Goal: Task Accomplishment & Management: Use online tool/utility

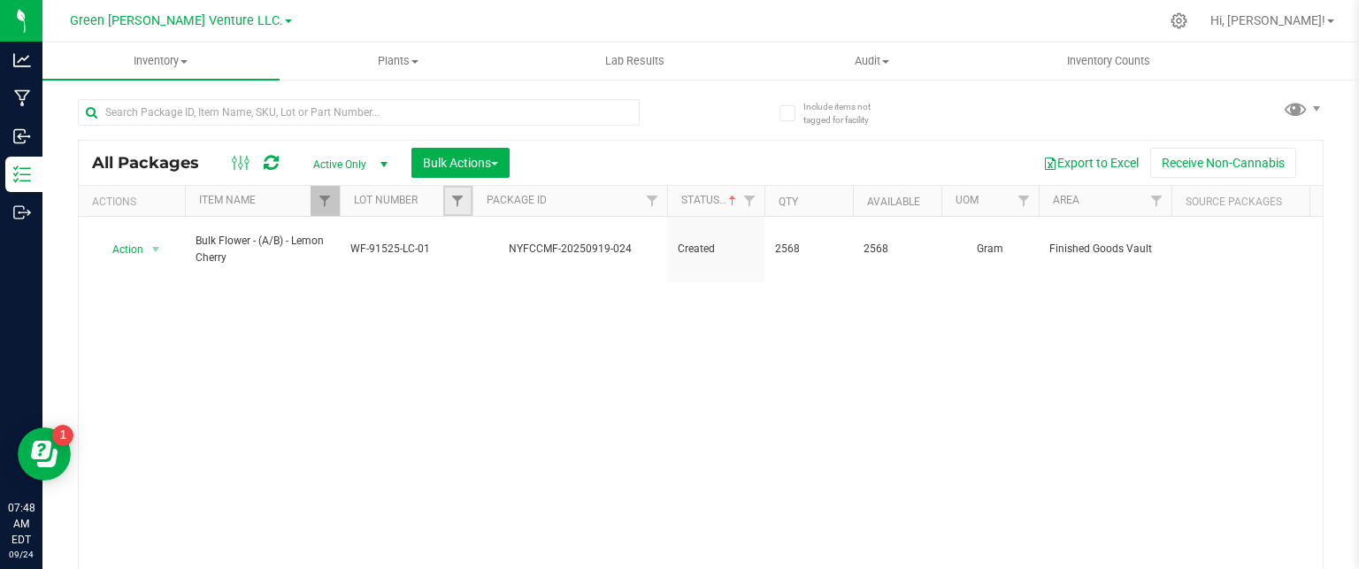
click at [447, 210] on link "Filter" at bounding box center [457, 201] width 29 height 30
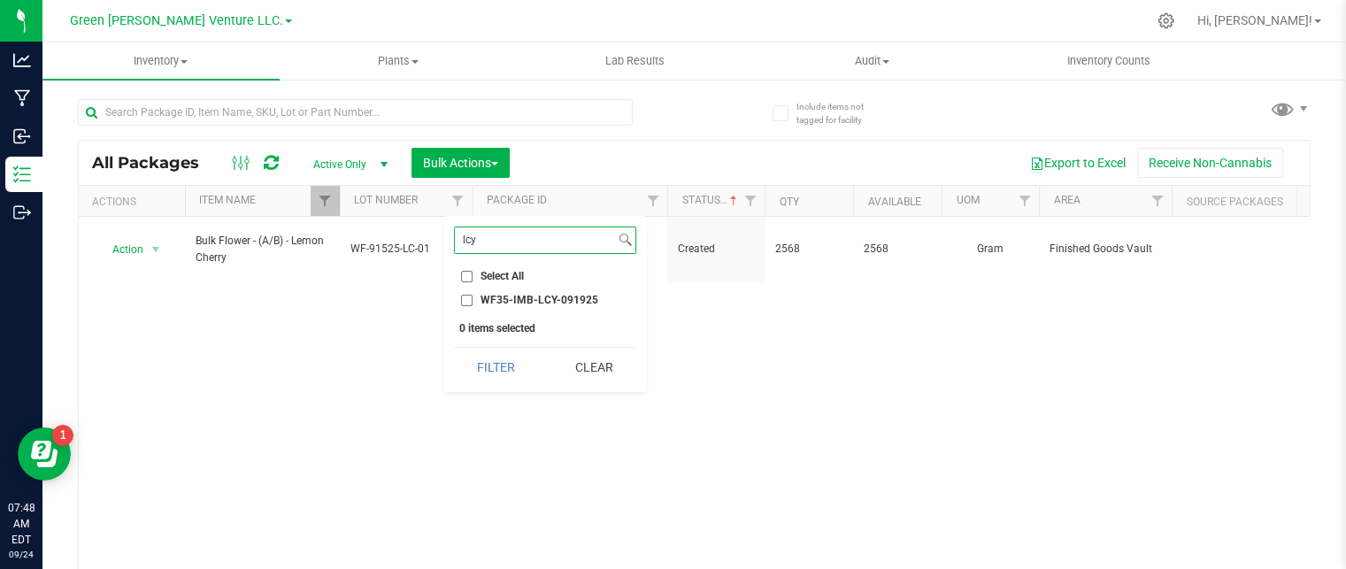
type input "lcy"
click at [467, 297] on input "WF35-IMB-LCY-091925" at bounding box center [467, 301] width 12 height 12
checkbox input "true"
click at [471, 364] on button "Filter" at bounding box center [496, 367] width 85 height 39
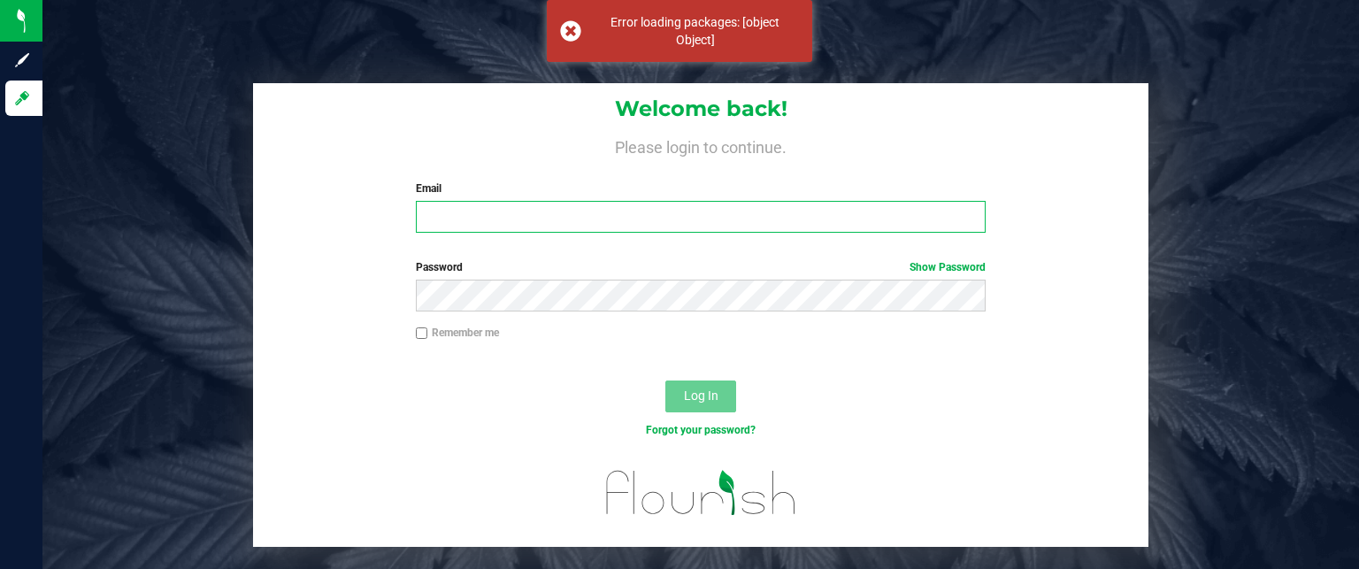
type input "[EMAIL_ADDRESS][DOMAIN_NAME]"
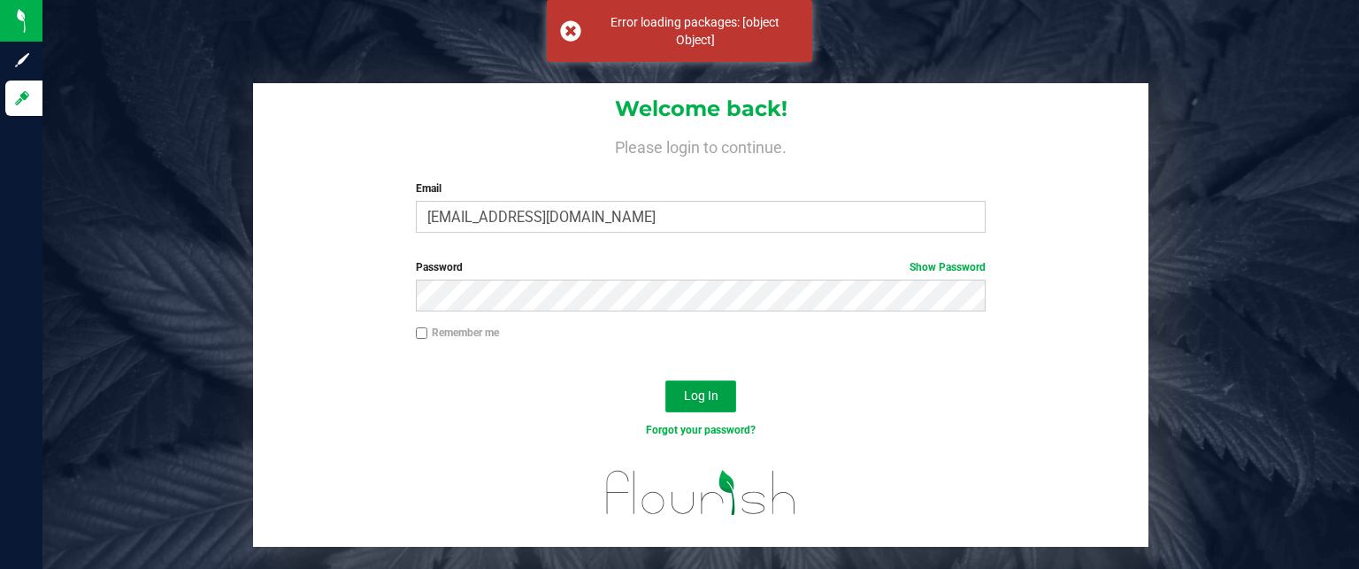
click at [697, 401] on span "Log In" at bounding box center [701, 395] width 35 height 14
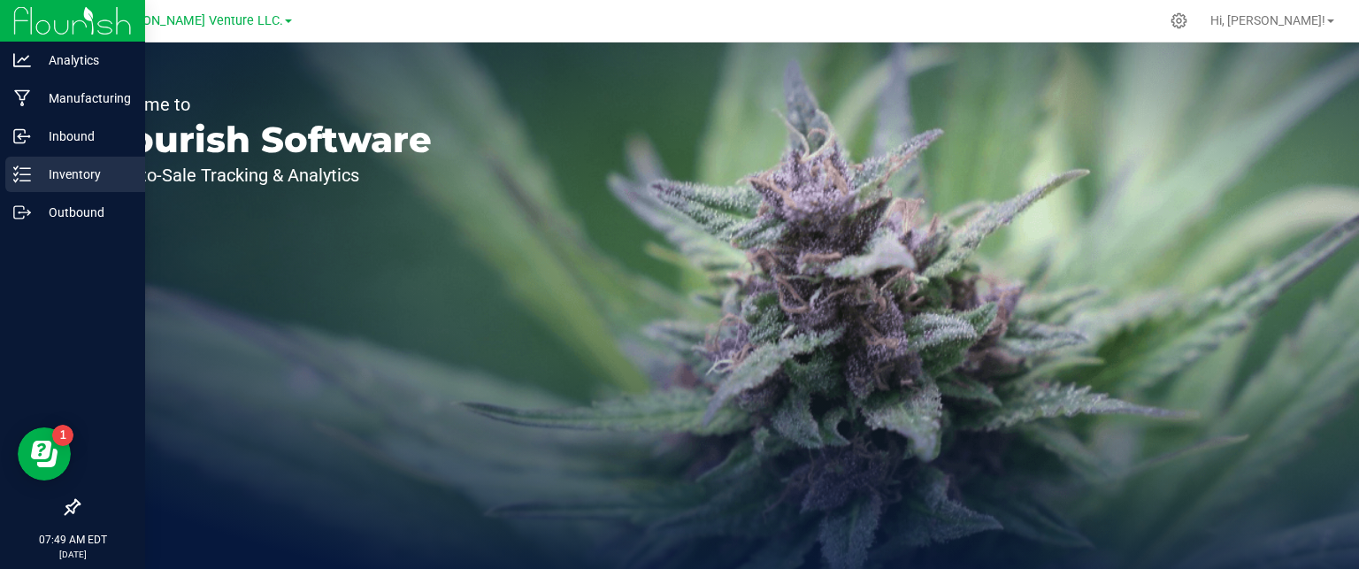
click at [13, 170] on icon at bounding box center [22, 174] width 18 height 18
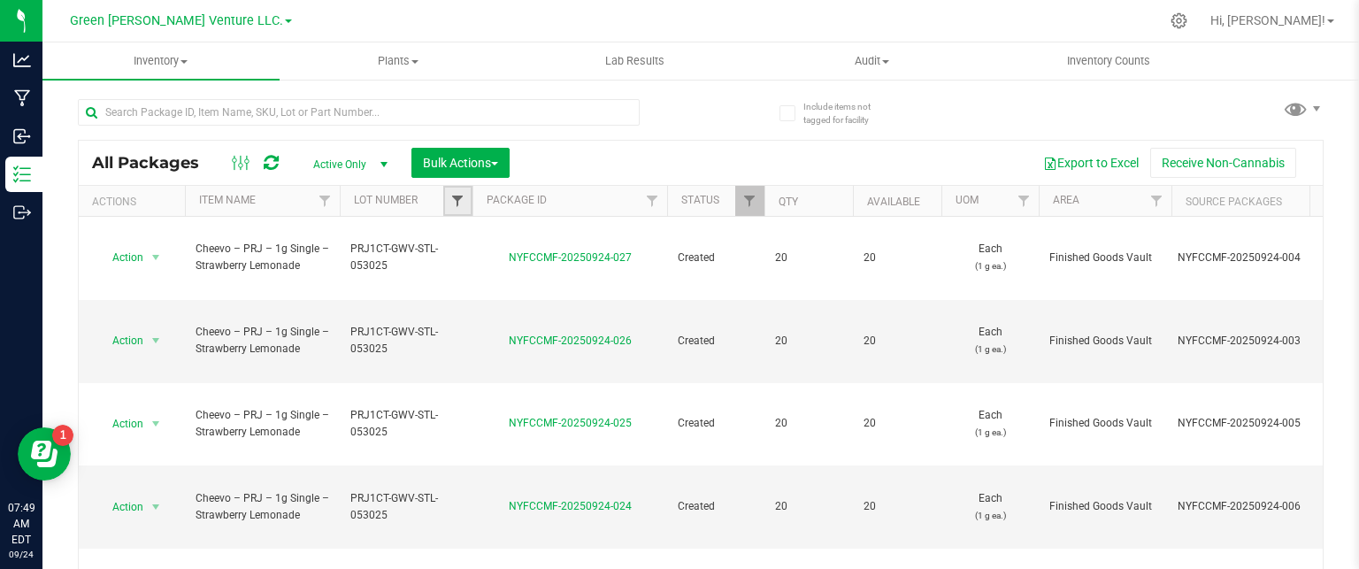
click at [454, 201] on span "Filter" at bounding box center [457, 201] width 14 height 14
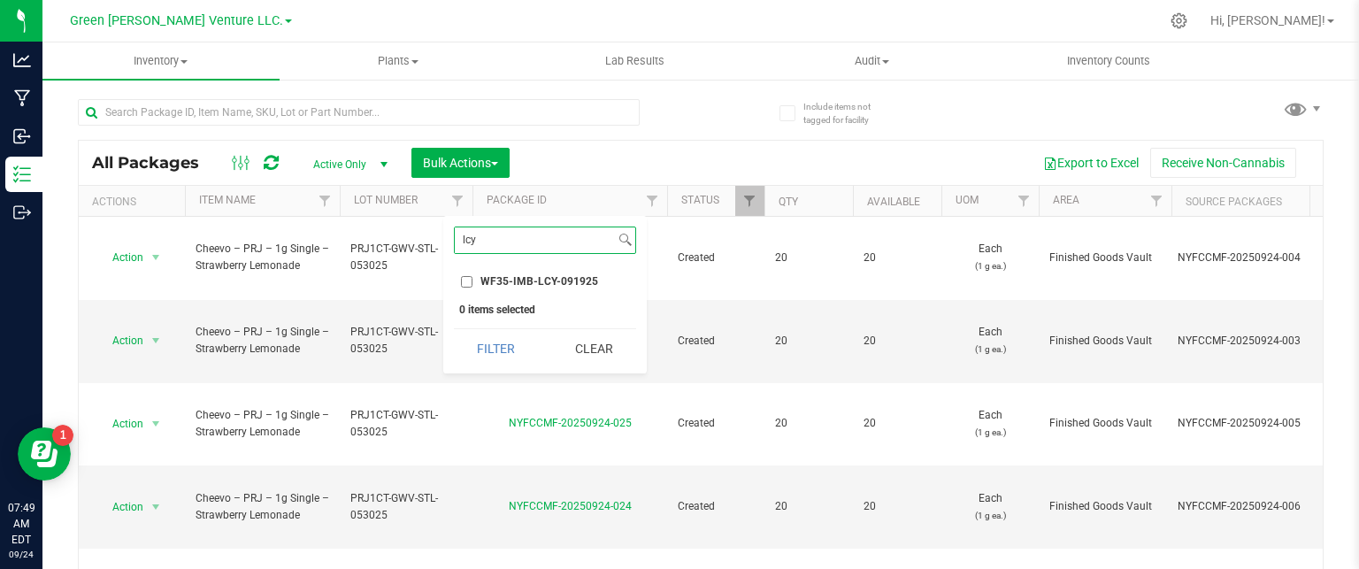
type input "lcy"
click at [467, 280] on input "WF35-IMB-LCY-091925" at bounding box center [467, 282] width 12 height 12
checkbox input "true"
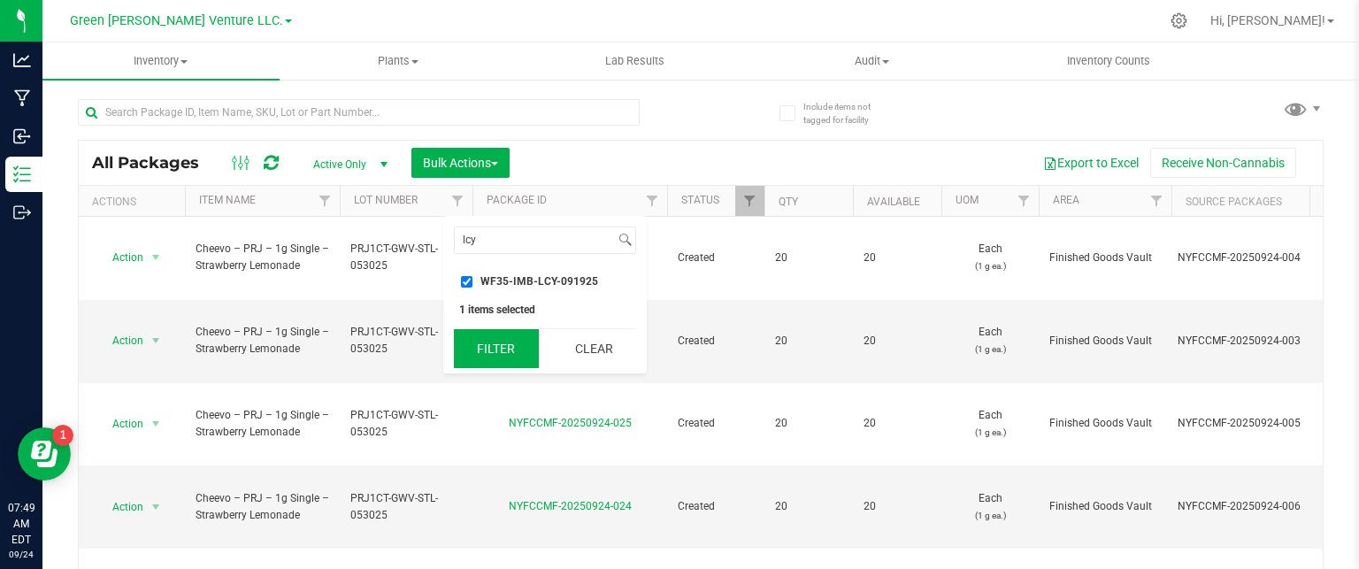
drag, startPoint x: 472, startPoint y: 331, endPoint x: 466, endPoint y: 322, distance: 10.3
click at [472, 329] on button "Filter" at bounding box center [496, 348] width 85 height 39
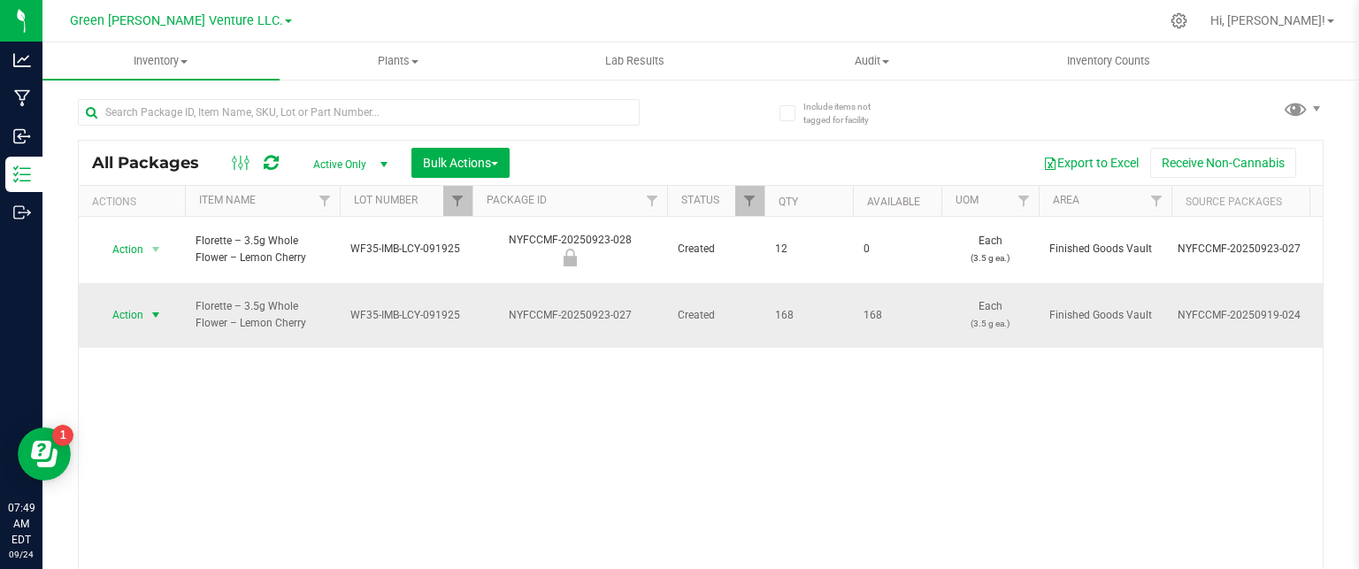
click at [155, 308] on span "select" at bounding box center [156, 315] width 14 height 14
click at [158, 308] on span "select" at bounding box center [156, 315] width 14 height 14
click at [163, 308] on span "select" at bounding box center [156, 315] width 14 height 14
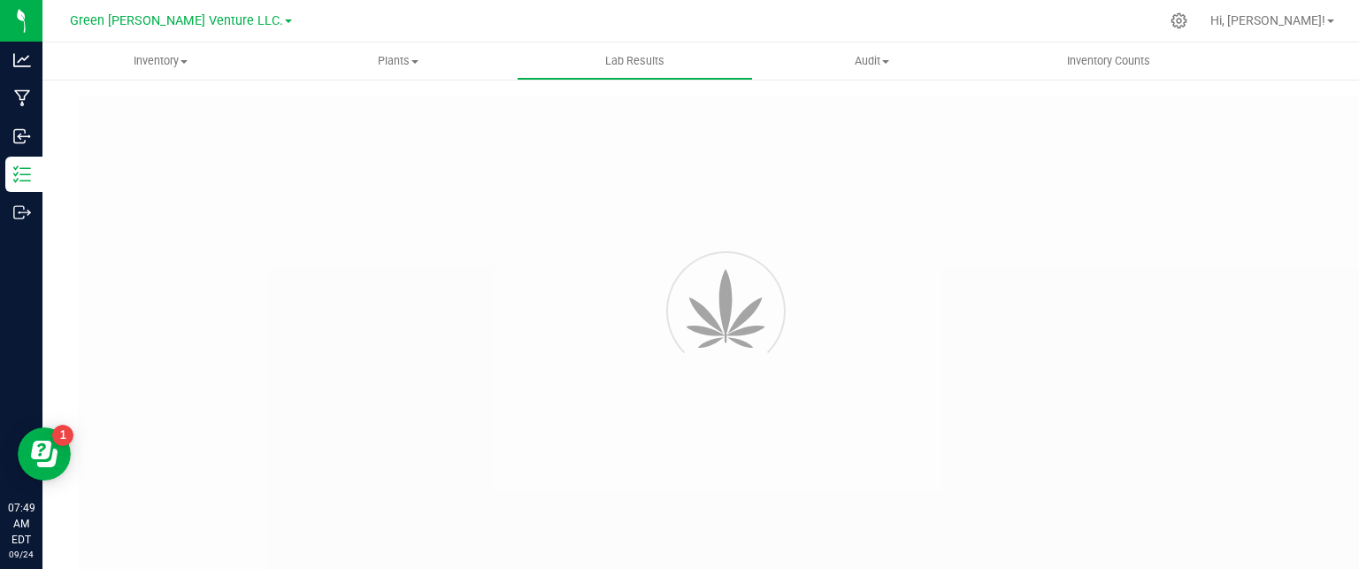
type input "NYFCCMF-20250923-027"
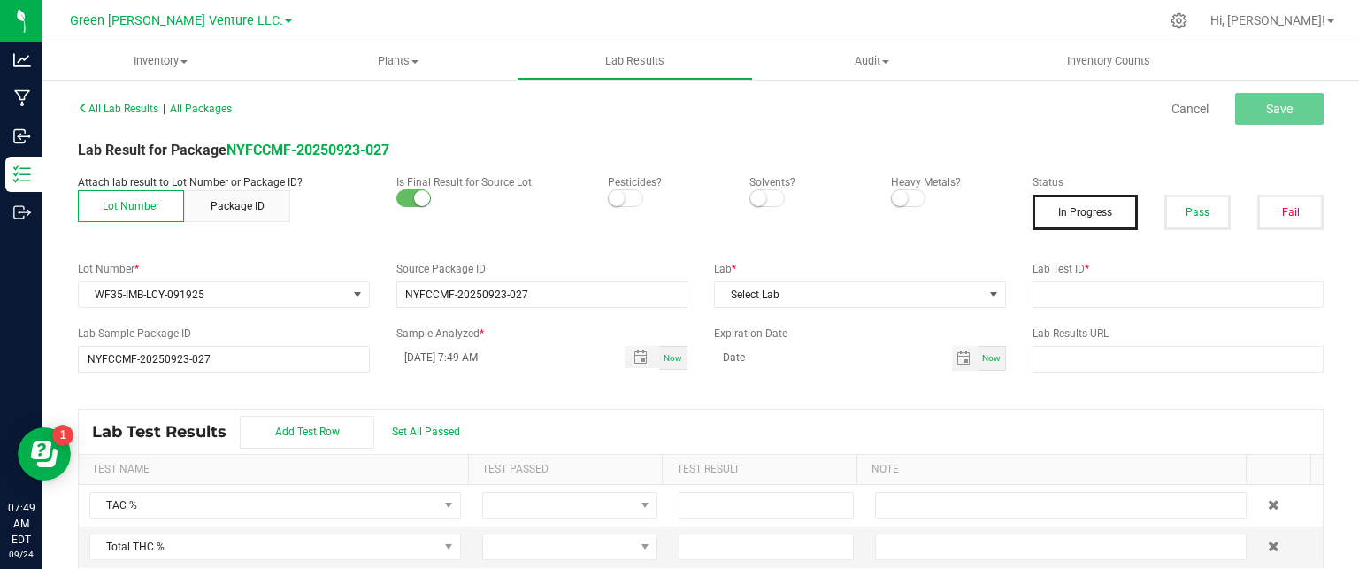
click at [755, 198] on small at bounding box center [758, 198] width 16 height 16
drag, startPoint x: 892, startPoint y: 201, endPoint x: 1006, endPoint y: 213, distance: 114.8
click at [892, 202] on small at bounding box center [900, 198] width 16 height 16
click at [1190, 220] on button "Pass" at bounding box center [1197, 212] width 66 height 35
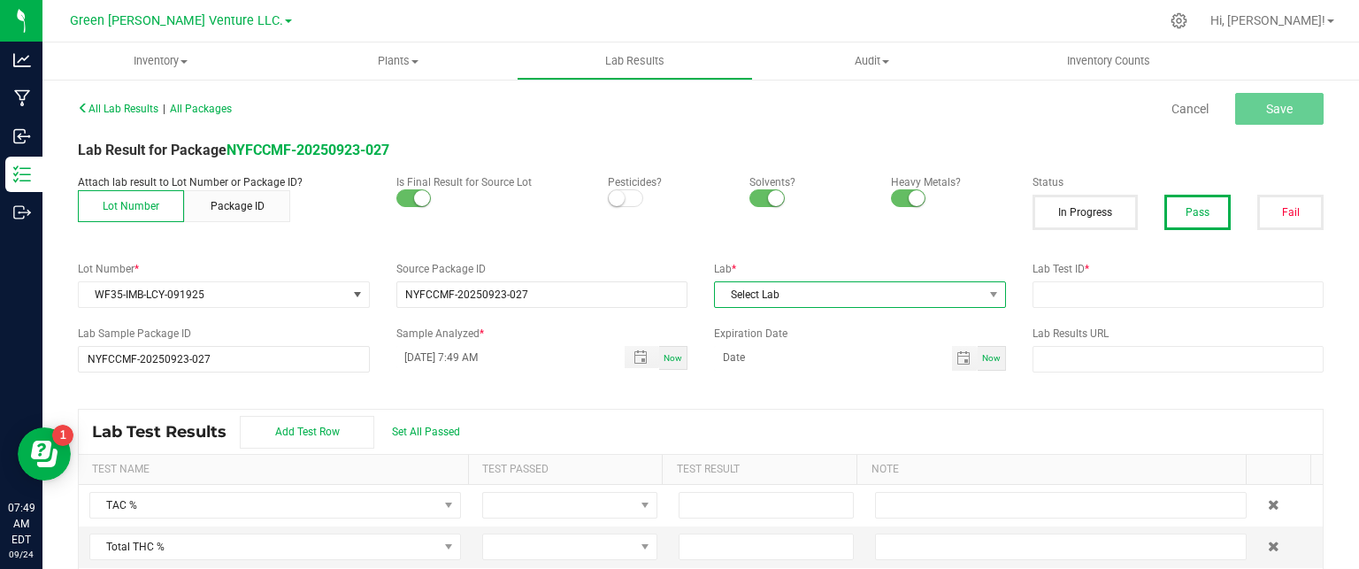
click at [865, 300] on span "Select Lab" at bounding box center [849, 294] width 268 height 25
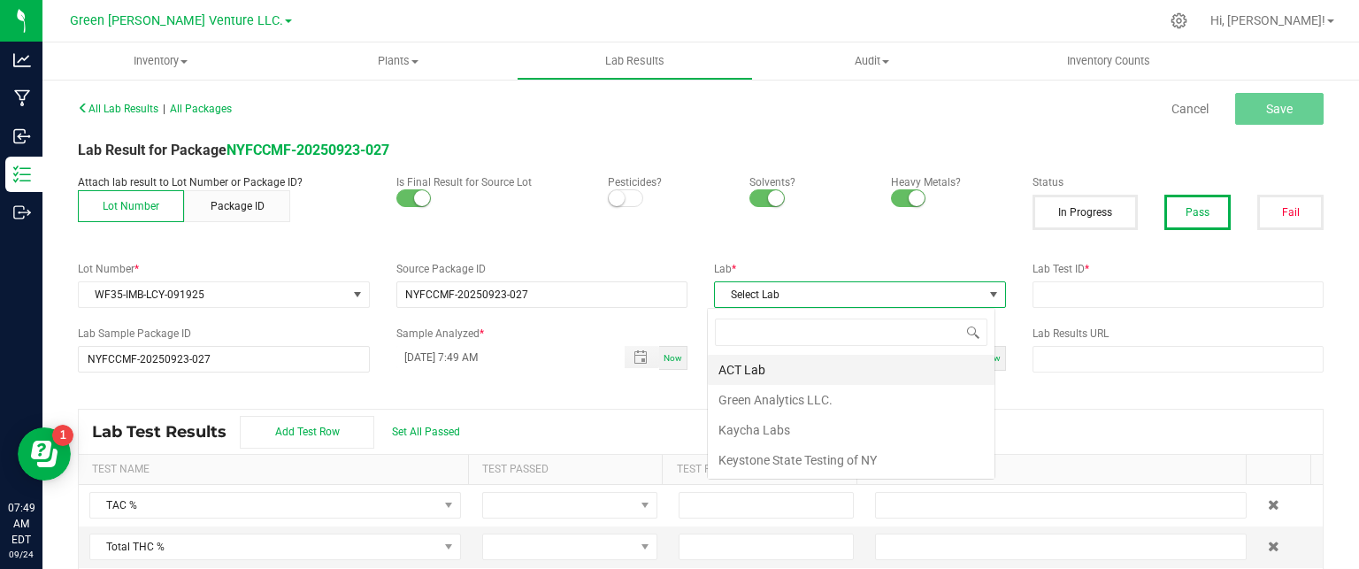
scroll to position [26, 288]
click at [776, 426] on li "Kaycha Labs" at bounding box center [851, 430] width 287 height 30
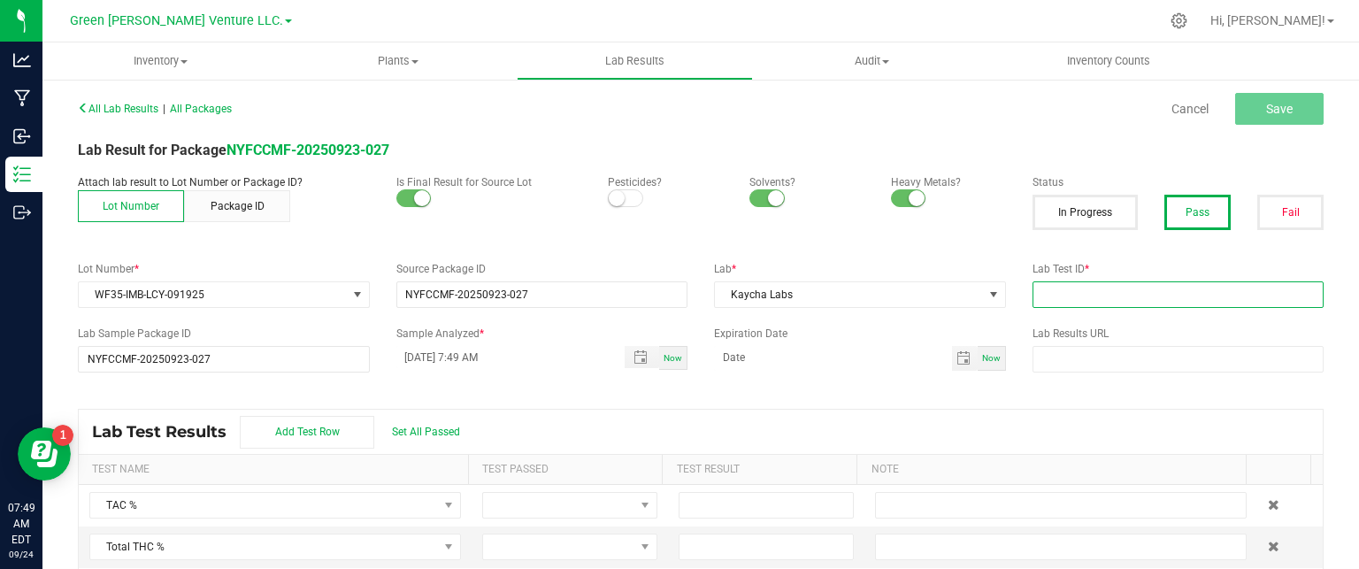
click at [1037, 281] on input "text" at bounding box center [1178, 294] width 292 height 27
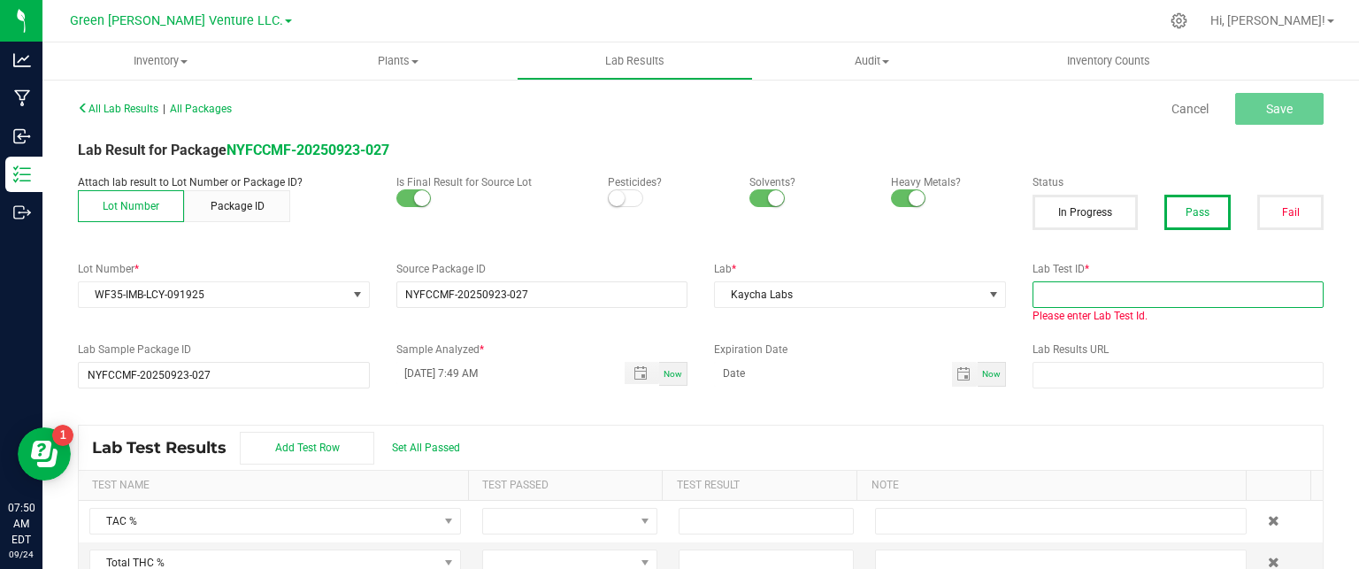
click at [1108, 301] on input "text" at bounding box center [1178, 294] width 292 height 27
paste input "[URL][DOMAIN_NAME]"
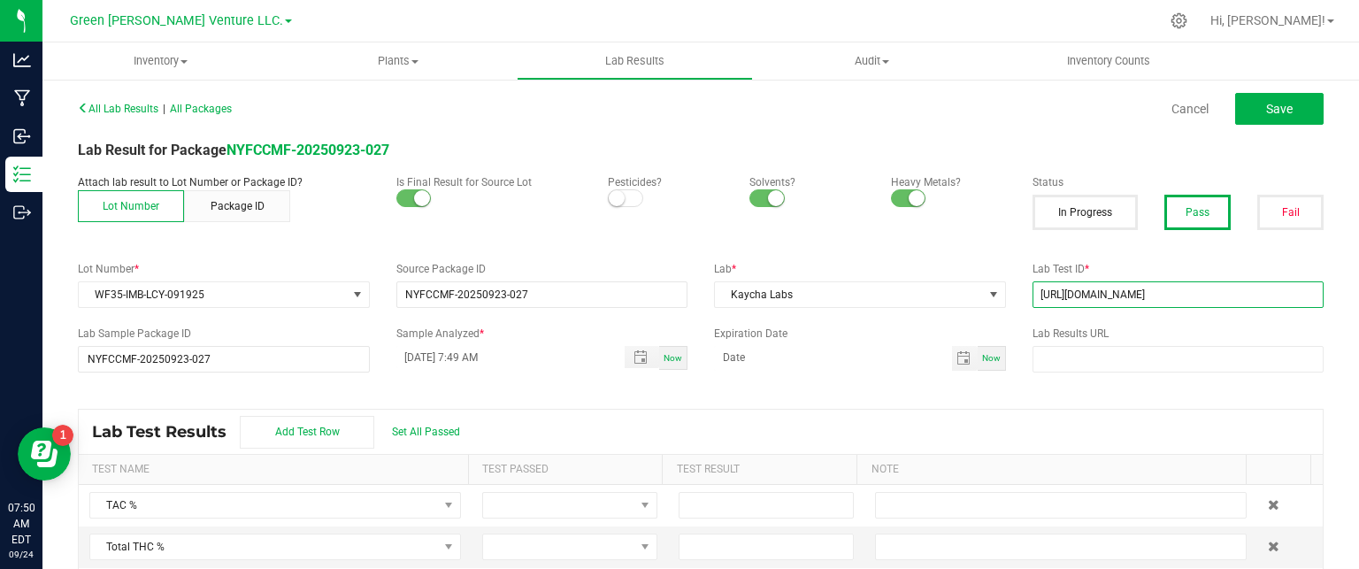
type input "[URL][DOMAIN_NAME]"
click at [881, 241] on div "Attach lab result to Lot Number or Package ID? Lot Number Package ID Is Final R…" at bounding box center [701, 208] width 1272 height 69
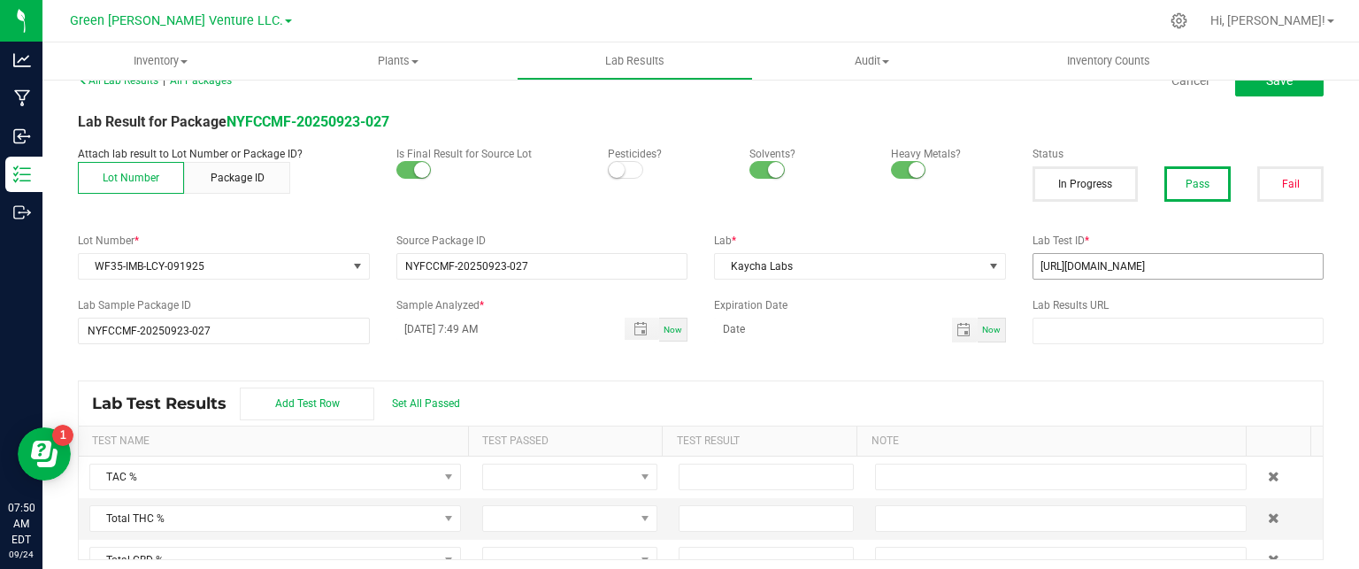
scroll to position [36, 0]
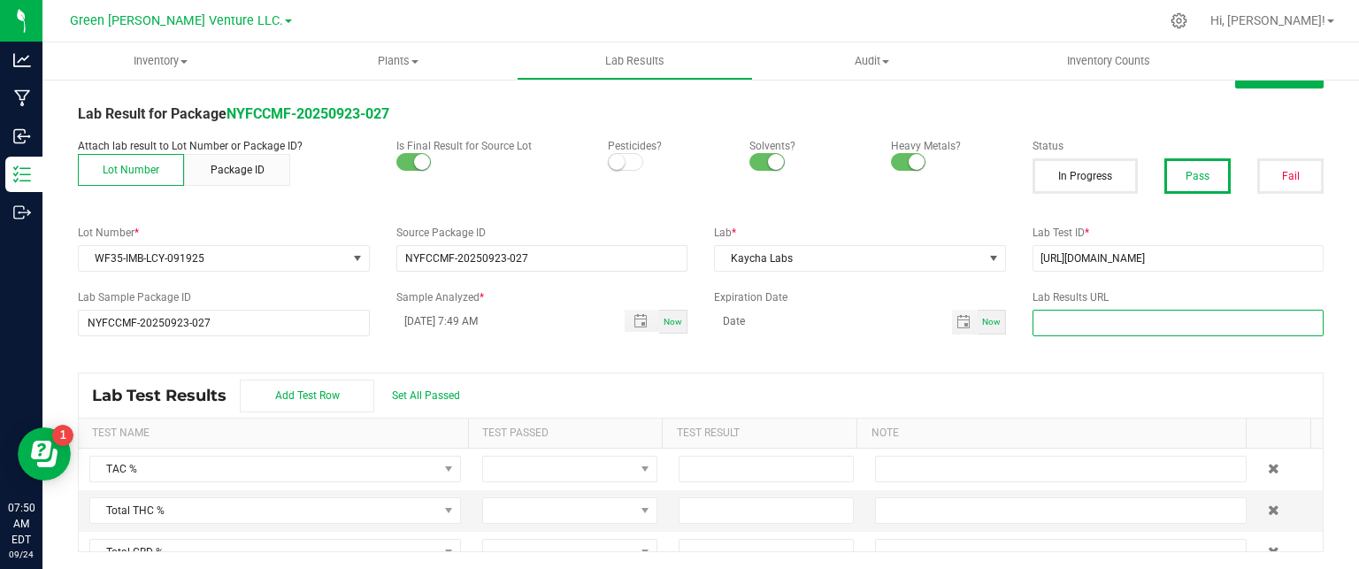
click at [1125, 325] on input "text" at bounding box center [1178, 323] width 292 height 27
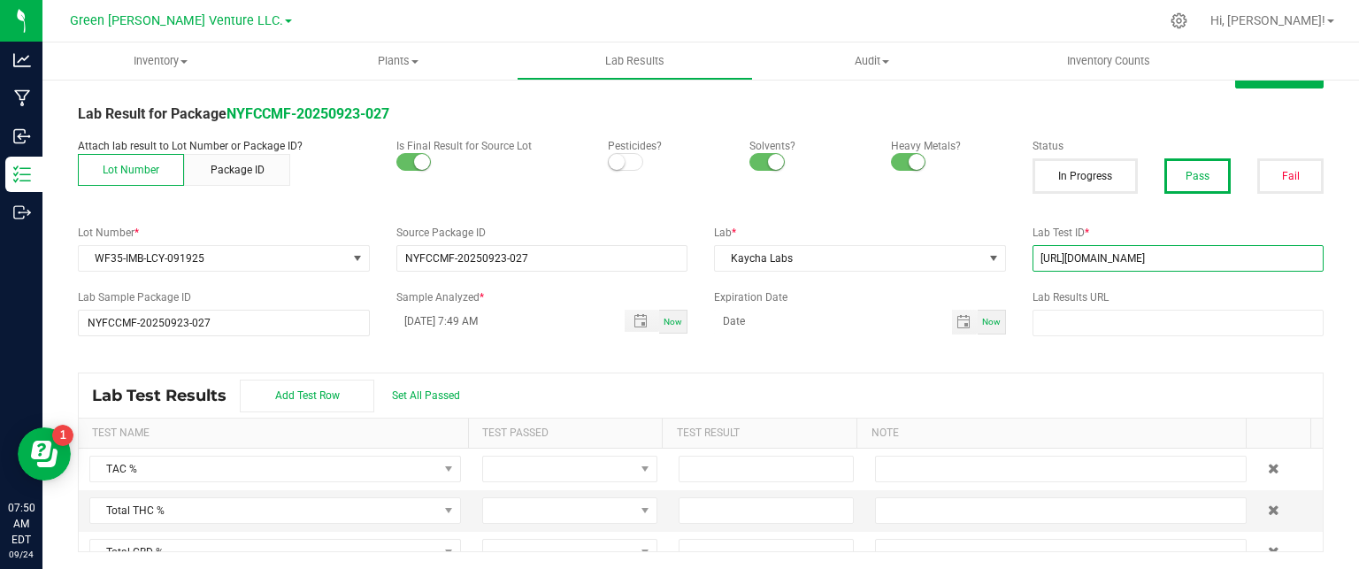
drag, startPoint x: 1254, startPoint y: 264, endPoint x: 1027, endPoint y: 280, distance: 227.9
click at [1027, 280] on div "All Lab Results | All Packages Cancel Save Lab Result for Package NYFCCMF-20250…" at bounding box center [701, 305] width 1246 height 493
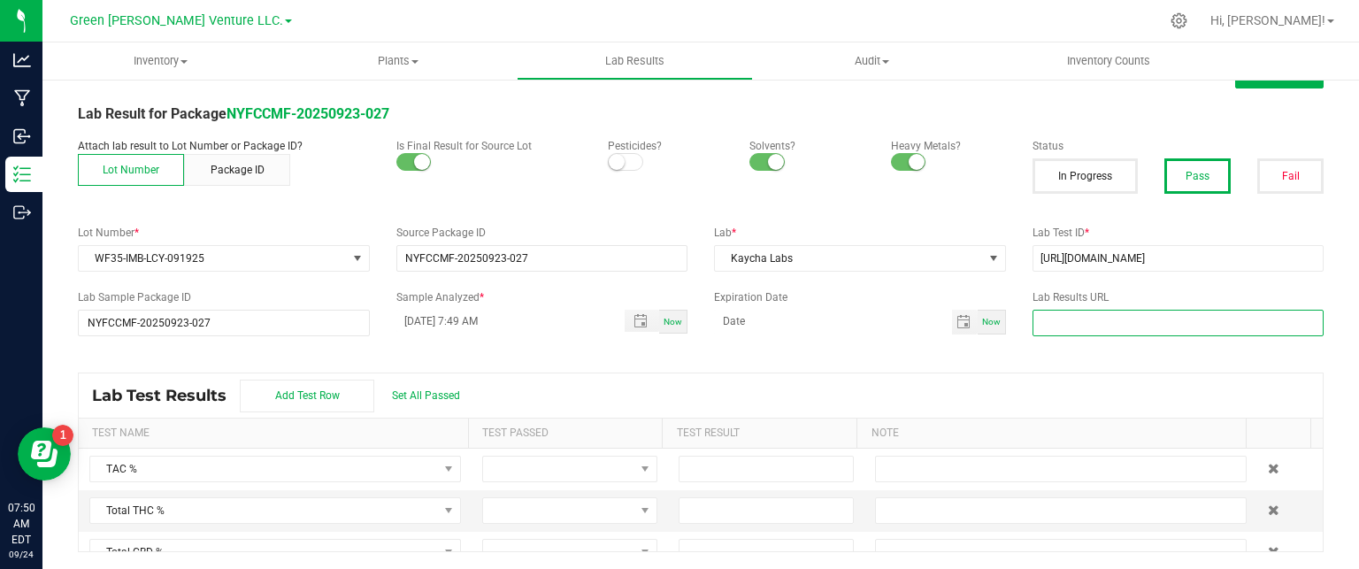
click at [1199, 312] on input "text" at bounding box center [1178, 323] width 292 height 27
paste input "[URL][DOMAIN_NAME]"
type input "[URL][DOMAIN_NAME]"
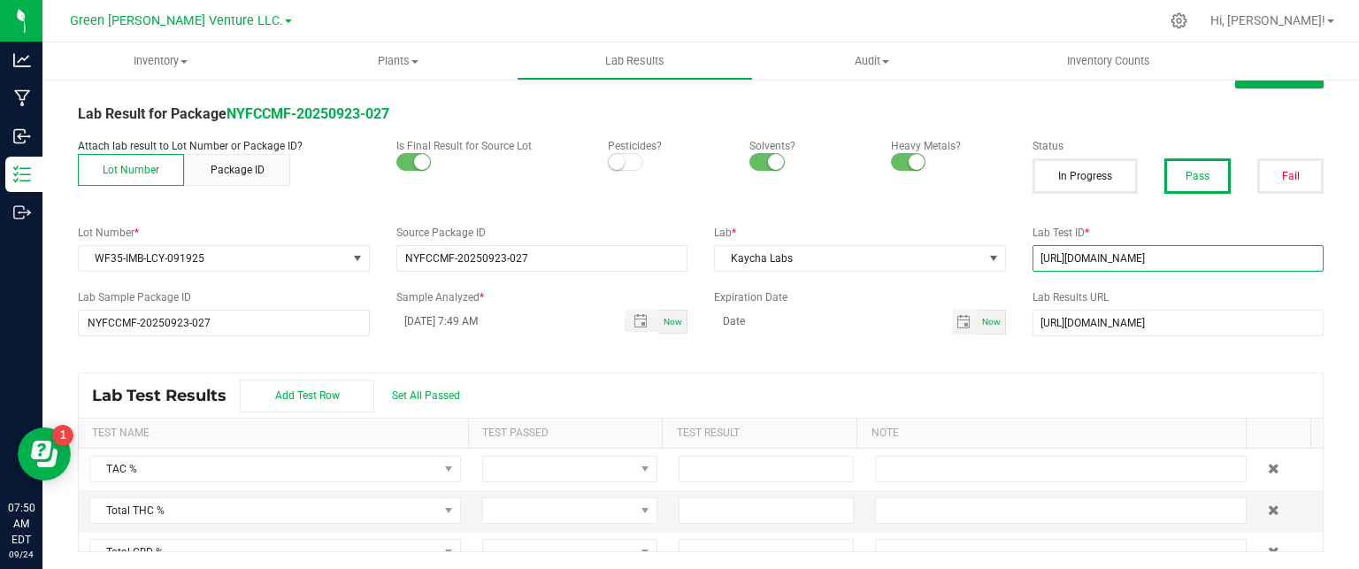
drag, startPoint x: 1267, startPoint y: 251, endPoint x: 1023, endPoint y: 272, distance: 245.0
click at [1031, 274] on div "All Lab Results | All Packages Cancel Save Lab Result for Package NYFCCMF-20250…" at bounding box center [701, 305] width 1246 height 493
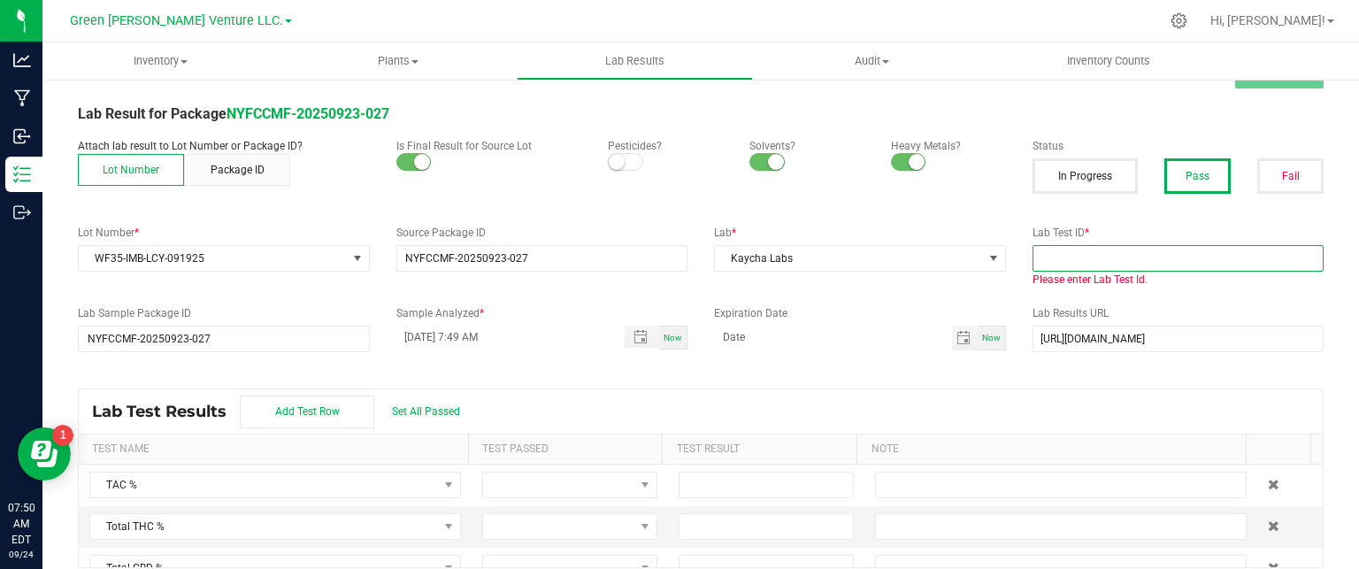
click at [1086, 253] on input "text" at bounding box center [1178, 258] width 292 height 27
paste input "WF35-IMB-LCY-091925"
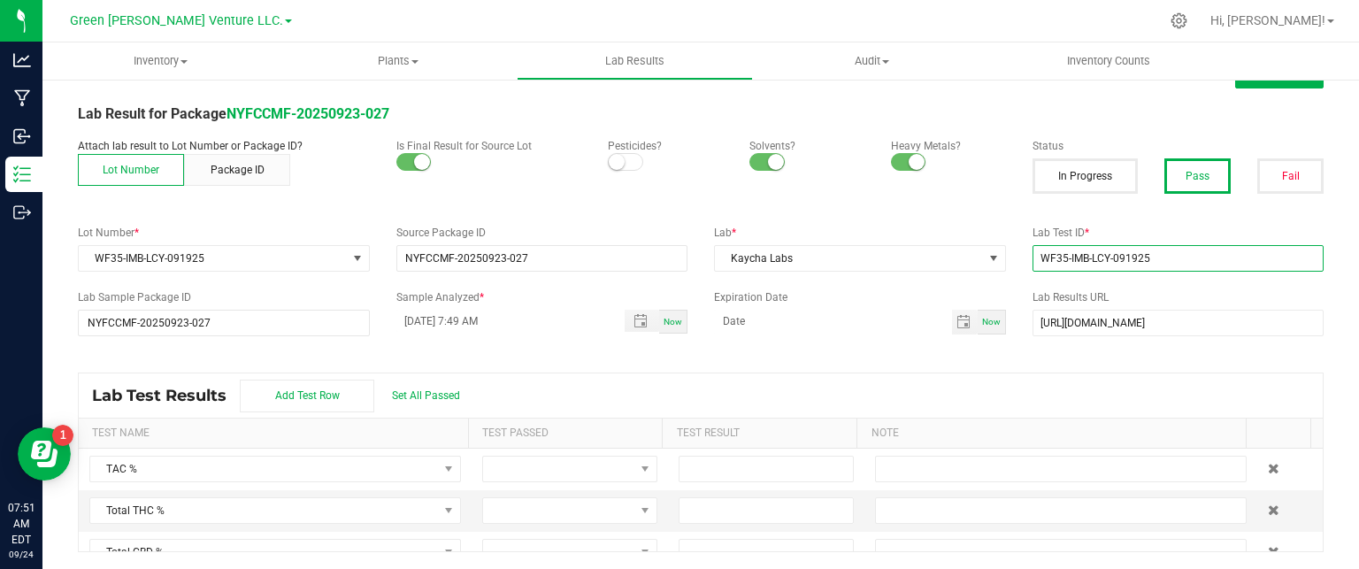
type input "WF35-IMB-LCY-091925"
click at [985, 275] on div "All Lab Results | All Packages Cancel Save Lab Result for Package NYFCCMF-20250…" at bounding box center [701, 305] width 1246 height 493
drag, startPoint x: 1062, startPoint y: 260, endPoint x: 843, endPoint y: 208, distance: 225.5
click at [913, 264] on div "Lot Number * WF35-IMB-LCY-091925 Source Package ID NYFCCMF-20250923-027 Lab * K…" at bounding box center [701, 248] width 1272 height 47
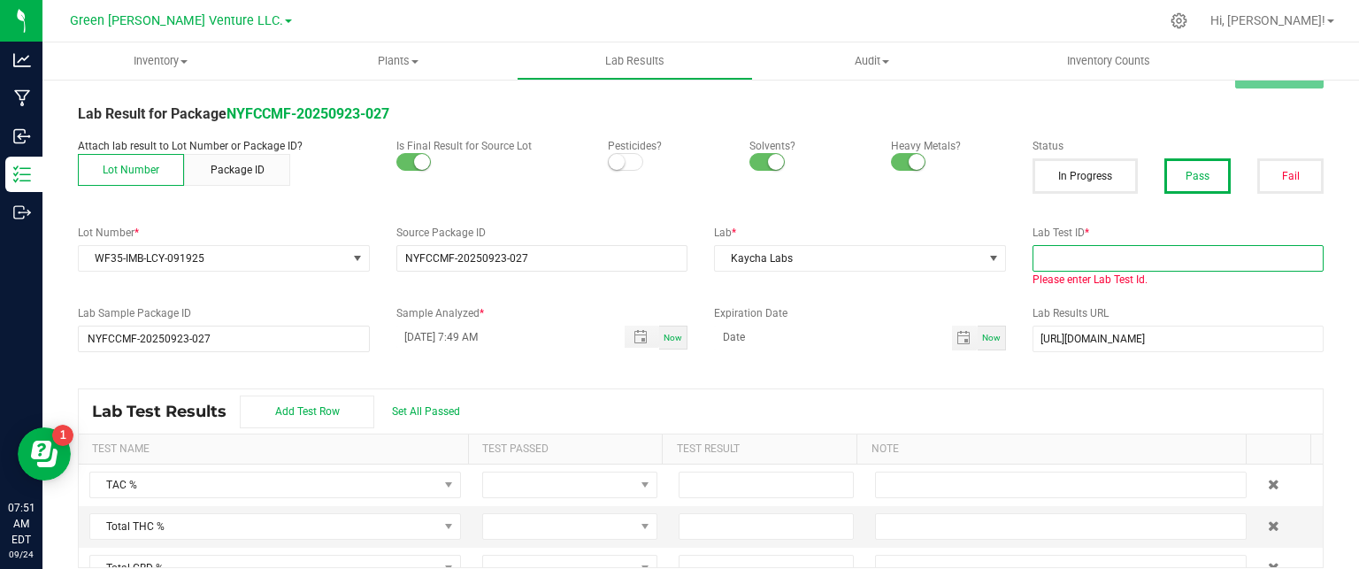
click at [1062, 247] on input "text" at bounding box center [1178, 258] width 292 height 27
paste input ": AL50920001-005"
type input ": AL50920001-005"
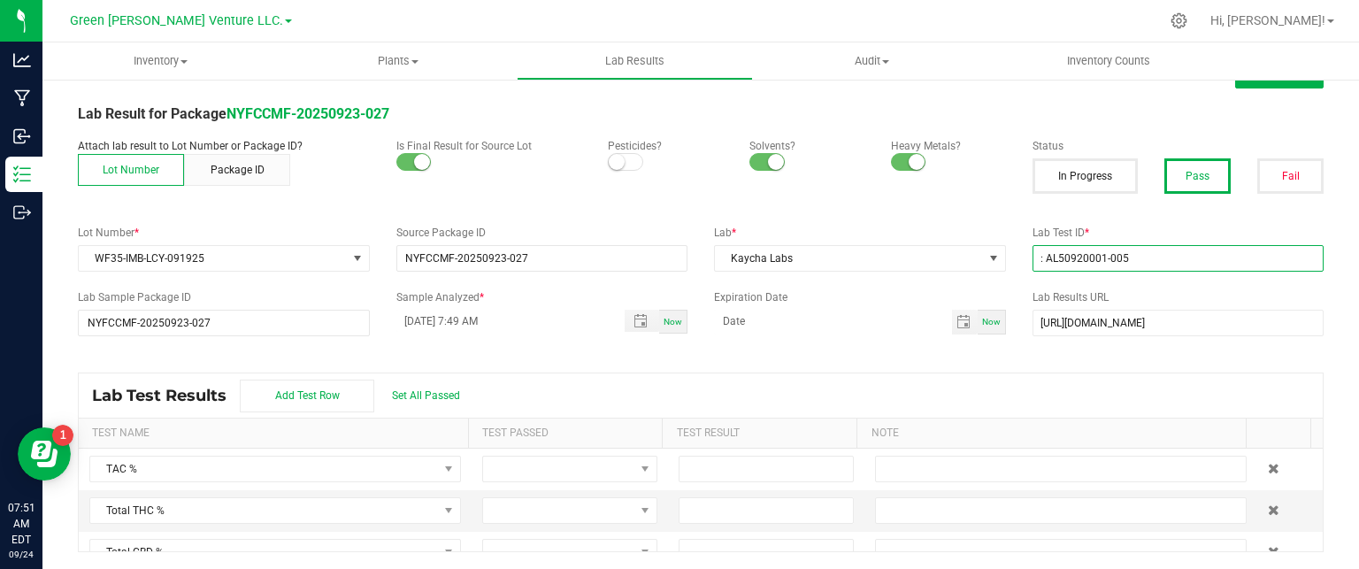
drag, startPoint x: 1144, startPoint y: 250, endPoint x: 921, endPoint y: 272, distance: 223.9
click at [948, 272] on div "All Lab Results | All Packages Cancel Save Lab Result for Package NYFCCMF-20250…" at bounding box center [701, 305] width 1246 height 493
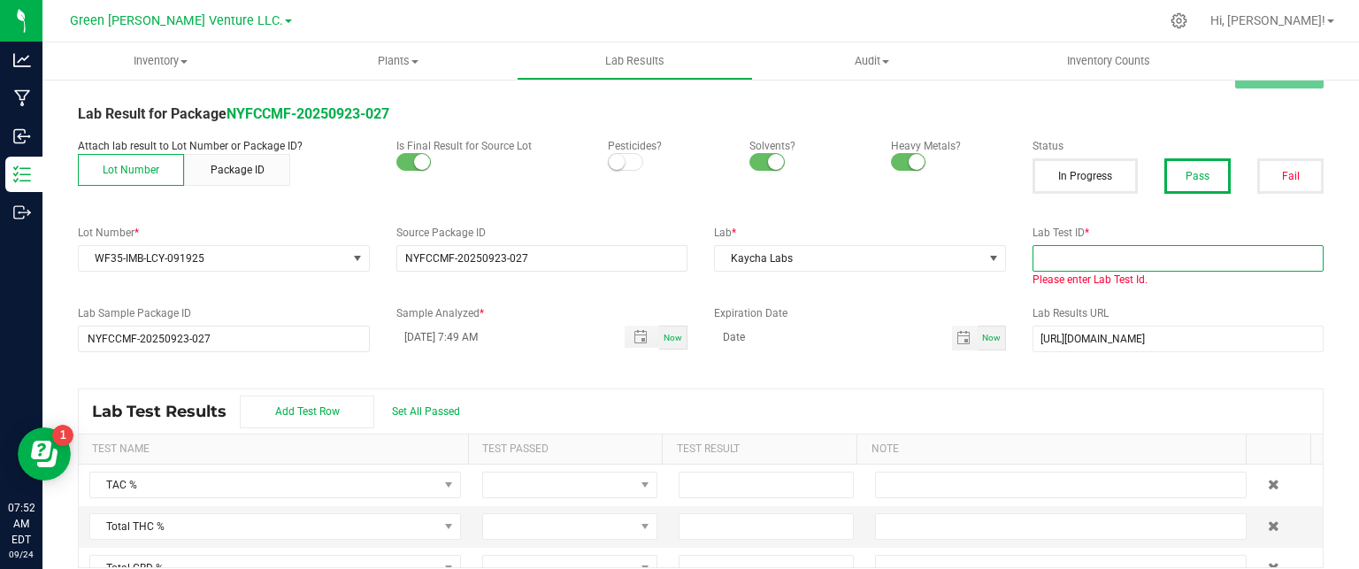
click at [1057, 253] on input "text" at bounding box center [1178, 258] width 292 height 27
paste input "AL50920001-005"
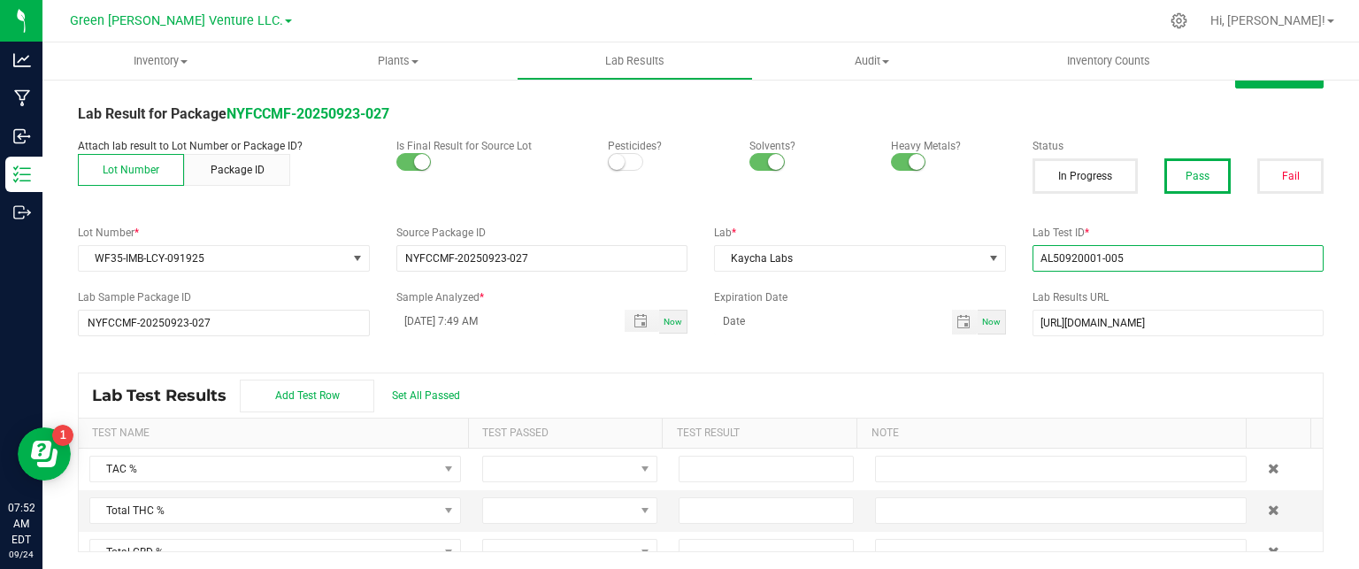
type input "AL50920001-005"
click at [913, 286] on div "All Lab Results | All Packages Cancel Save Lab Result for Package NYFCCMF-20250…" at bounding box center [701, 305] width 1246 height 493
click at [421, 313] on input "[DATE] 7:49 AM" at bounding box center [501, 321] width 211 height 22
click at [463, 318] on input "[DATE] 7:49 AM" at bounding box center [501, 321] width 211 height 22
click at [462, 318] on input "[DATE] 7:49 AM" at bounding box center [501, 321] width 211 height 22
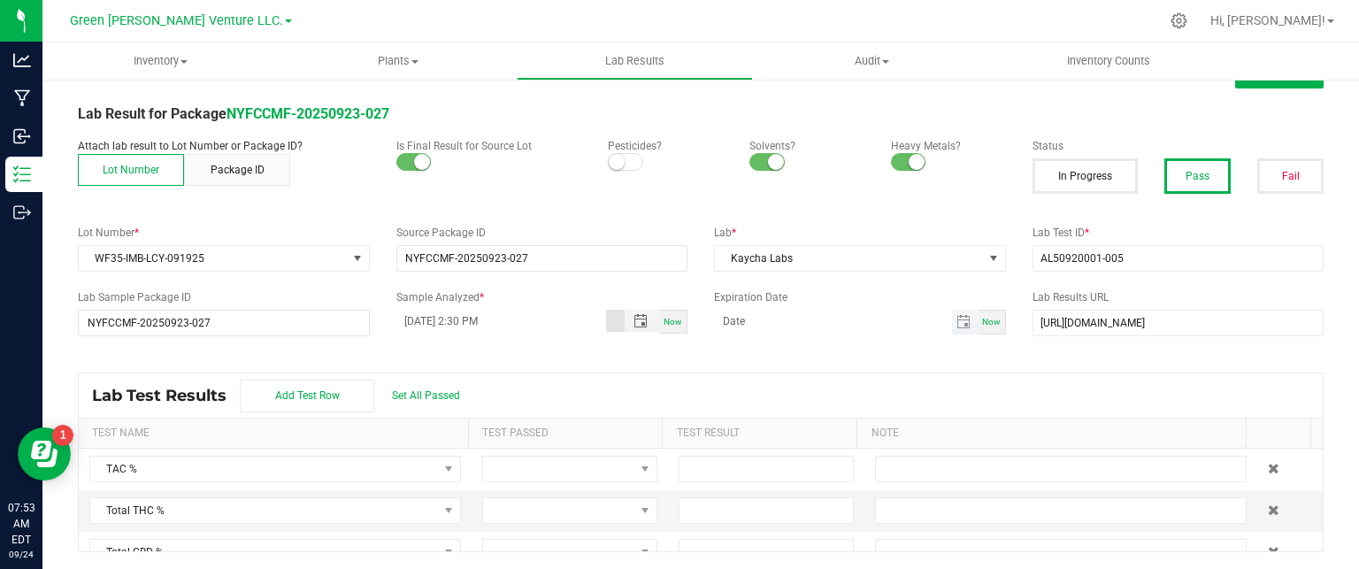
type input "[DATE] 2:30 PM"
click at [793, 321] on input "month/day/year" at bounding box center [833, 321] width 238 height 22
type input "[DATE]"
click at [812, 343] on div "All Lab Results | All Packages Cancel Save Lab Result for Package NYFCCMF-20250…" at bounding box center [701, 305] width 1246 height 493
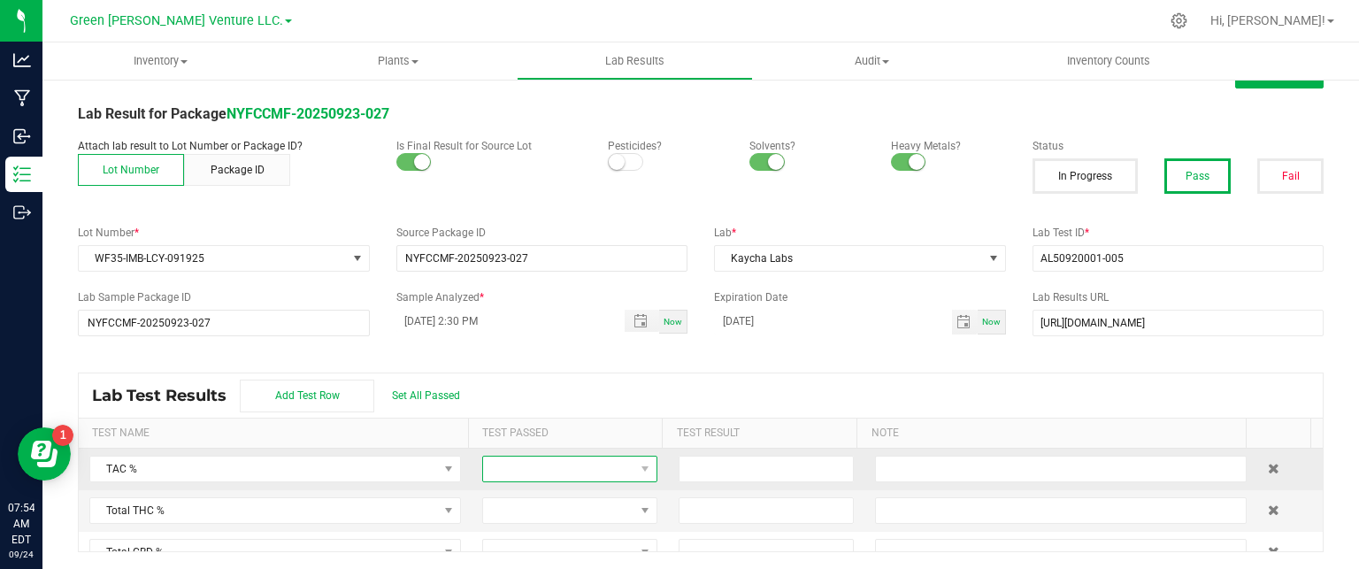
click at [605, 463] on span at bounding box center [558, 468] width 151 height 25
click at [485, 407] on li "Passed" at bounding box center [558, 407] width 169 height 30
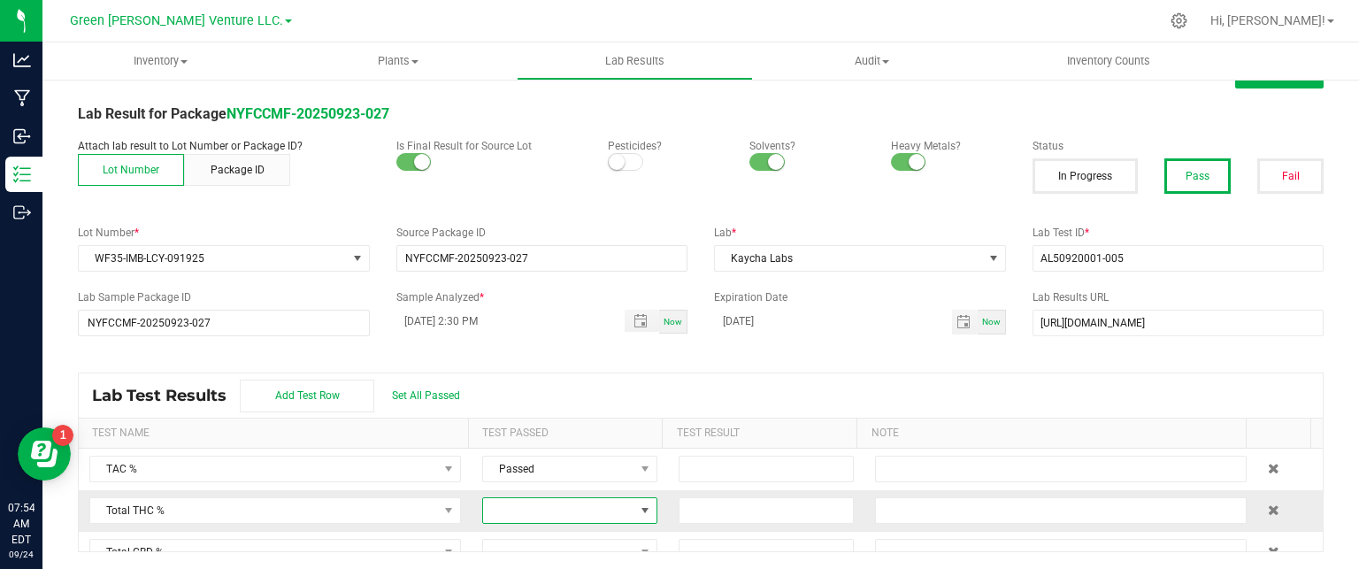
click at [514, 519] on span at bounding box center [558, 510] width 151 height 25
click at [512, 444] on li "Passed" at bounding box center [558, 448] width 169 height 30
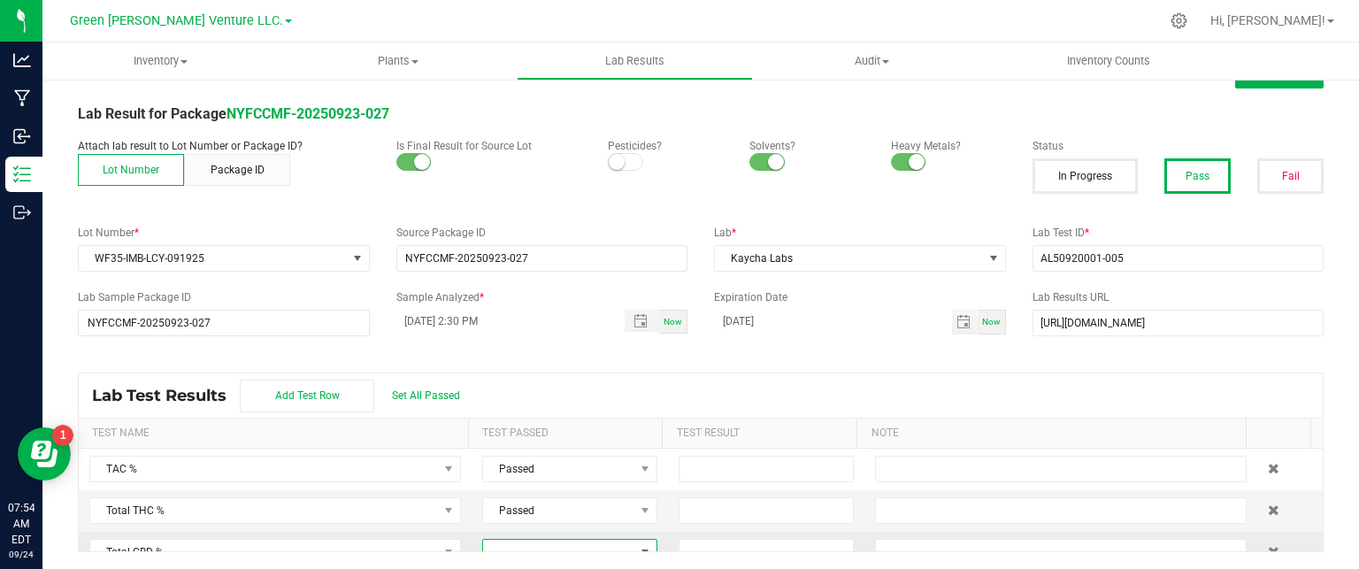
click at [520, 544] on span at bounding box center [558, 552] width 151 height 25
click at [518, 491] on li "Passed" at bounding box center [558, 490] width 169 height 30
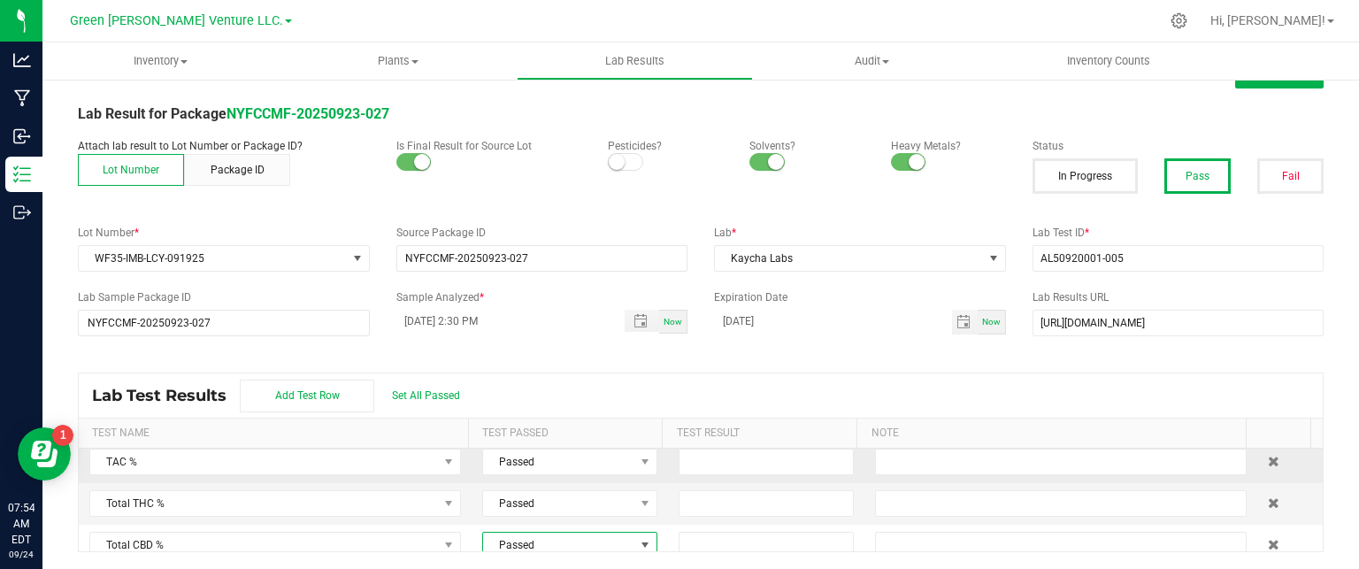
scroll to position [0, 0]
click at [744, 472] on input at bounding box center [765, 468] width 173 height 25
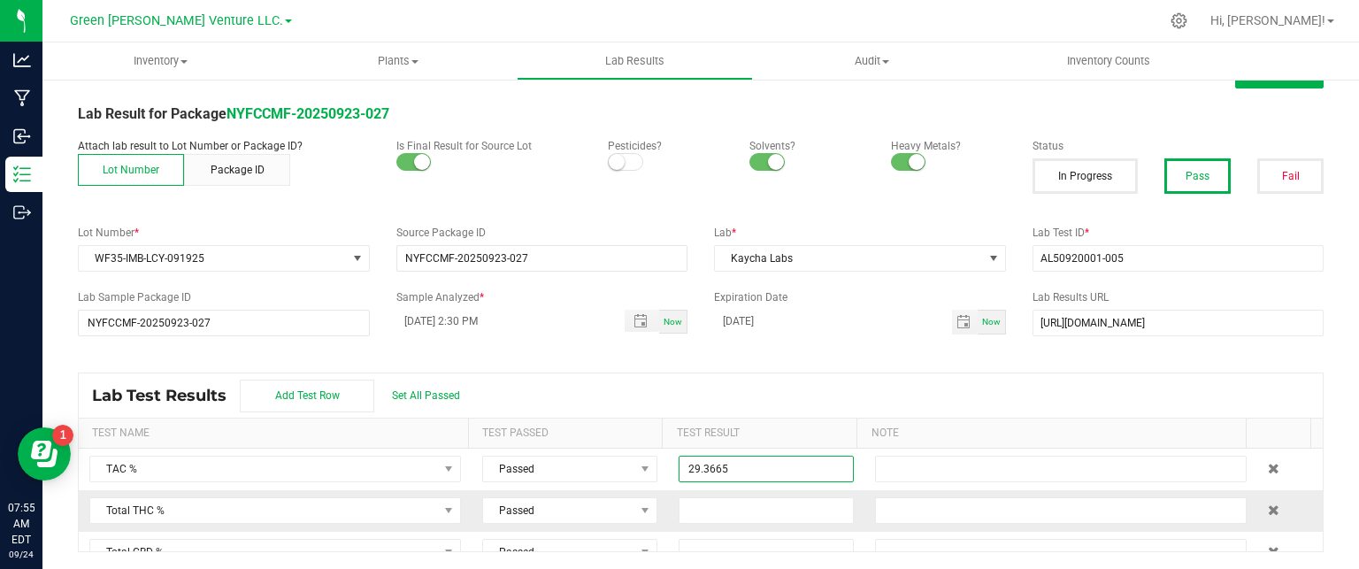
type input "29.3665"
click at [712, 491] on td at bounding box center [766, 511] width 196 height 42
click at [712, 497] on span at bounding box center [766, 510] width 175 height 27
click at [692, 511] on input at bounding box center [765, 510] width 173 height 25
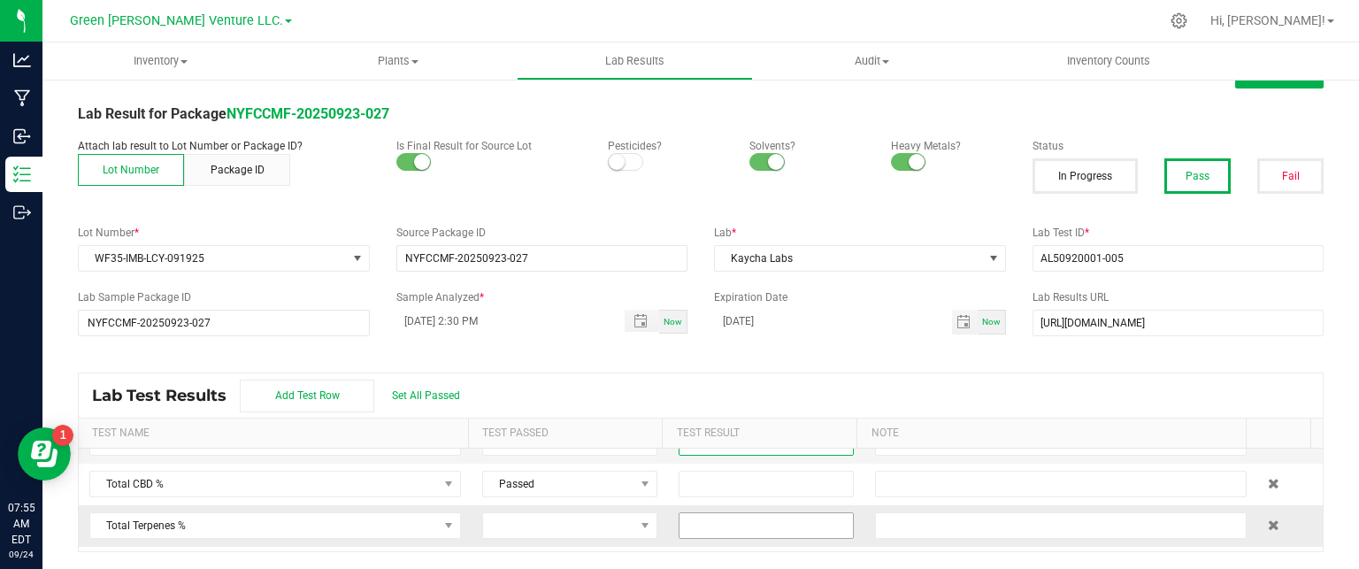
scroll to position [88, 0]
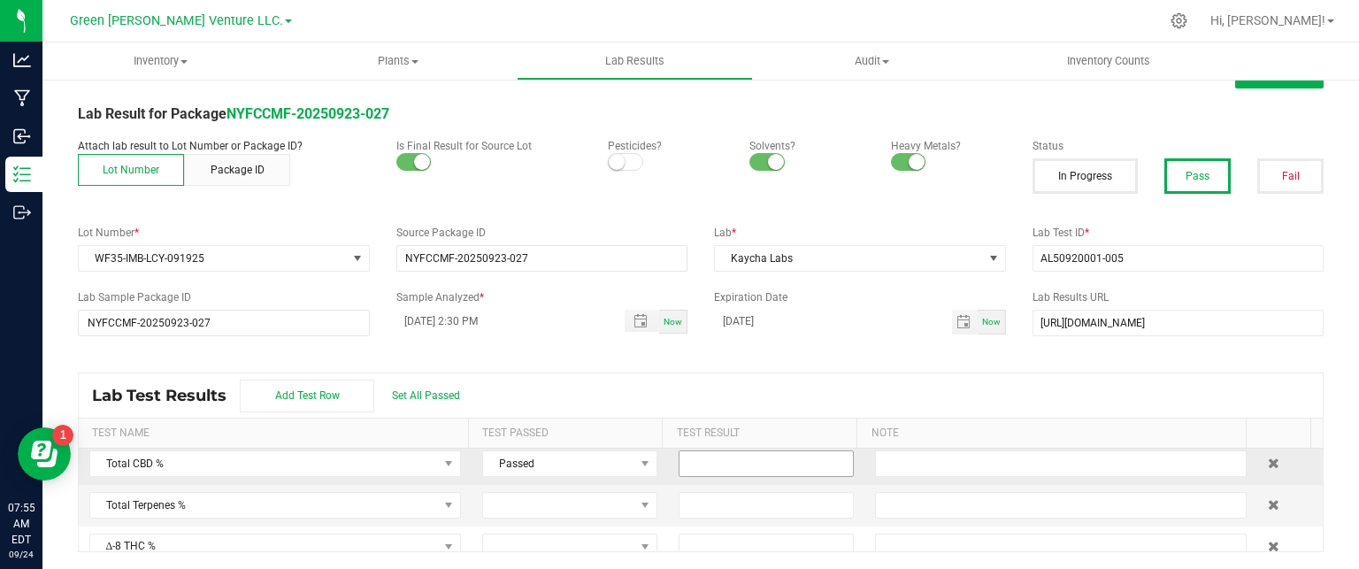
type input "25.8879"
drag, startPoint x: 694, startPoint y: 468, endPoint x: 554, endPoint y: 9, distance: 480.2
click at [694, 466] on input at bounding box center [765, 463] width 173 height 25
click at [718, 459] on input at bounding box center [765, 463] width 173 height 25
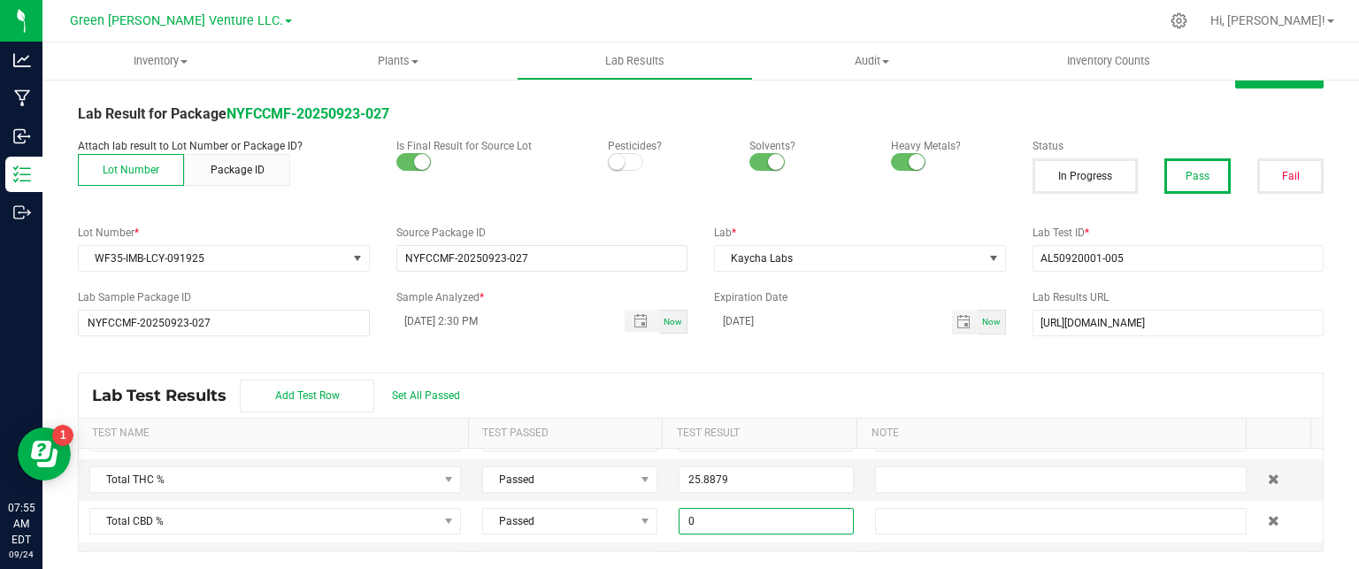
scroll to position [0, 0]
type input "0.0000"
click at [853, 383] on div "Lab Test Results Add Test Row Set All Passed" at bounding box center [701, 395] width 1244 height 44
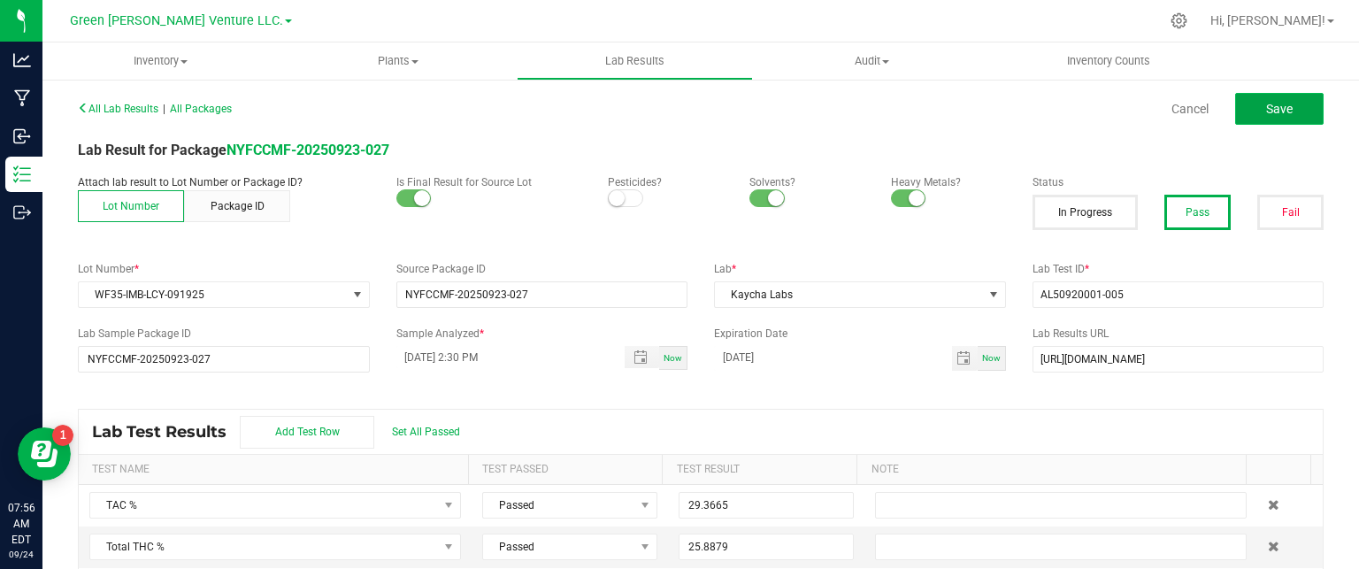
click at [1266, 112] on span "Save" at bounding box center [1279, 109] width 27 height 14
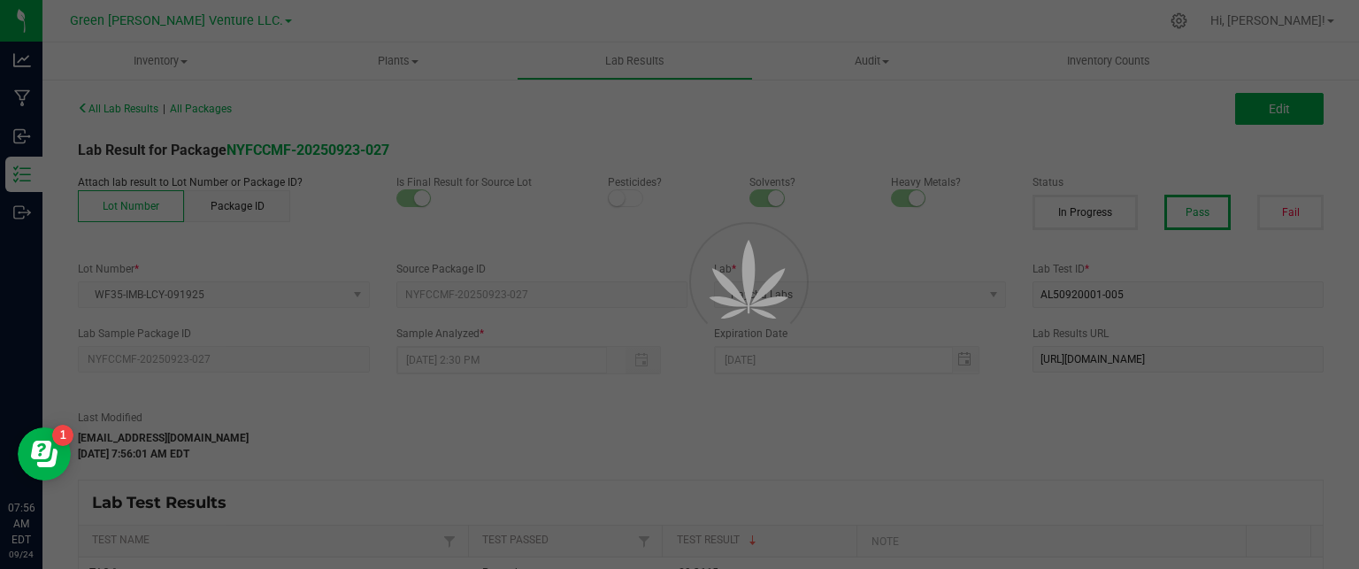
drag, startPoint x: 82, startPoint y: 476, endPoint x: 486, endPoint y: 502, distance: 404.3
click at [71, 480] on html "Resource Center" at bounding box center [44, 453] width 53 height 53
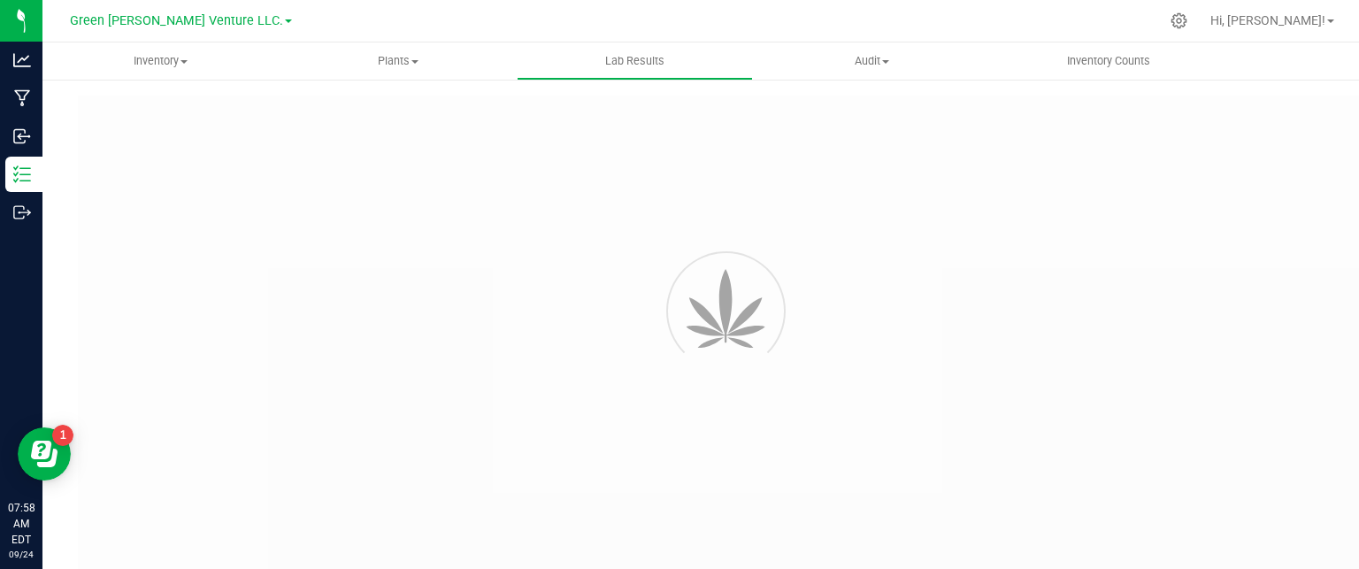
type input "NYFCCMF-20250923-027"
type input "AL50920001-005"
type input "NYFCCMF-20250923-027"
type input "[DATE] 2:30 PM"
type input "[DATE]"
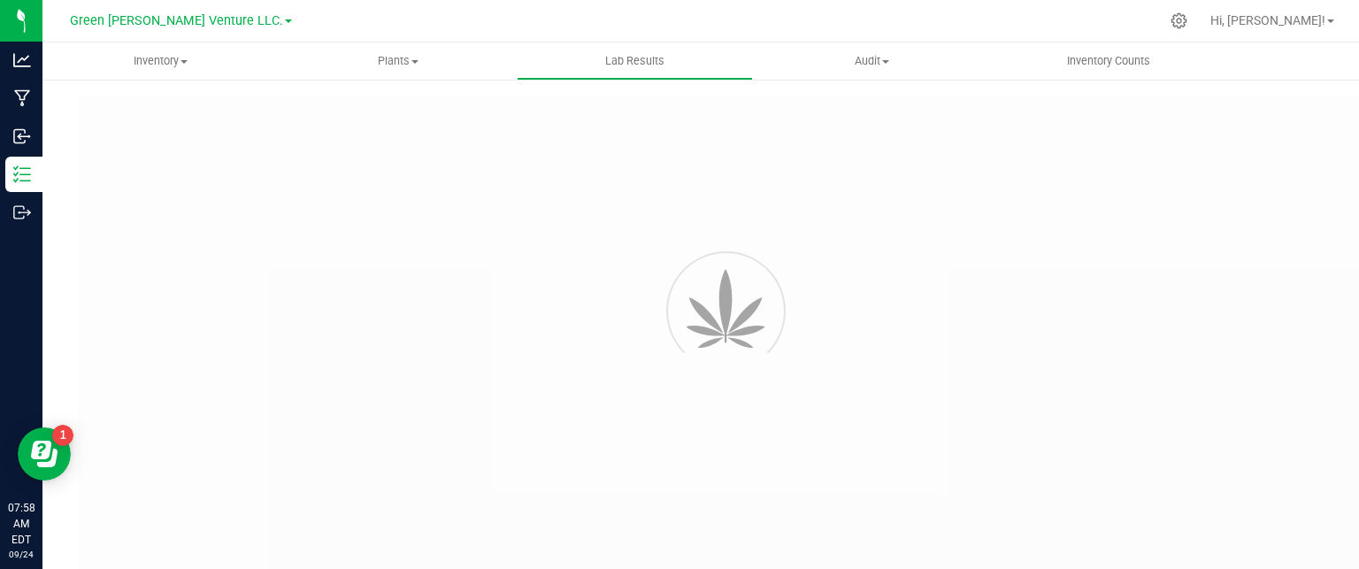
type input "[URL][DOMAIN_NAME]"
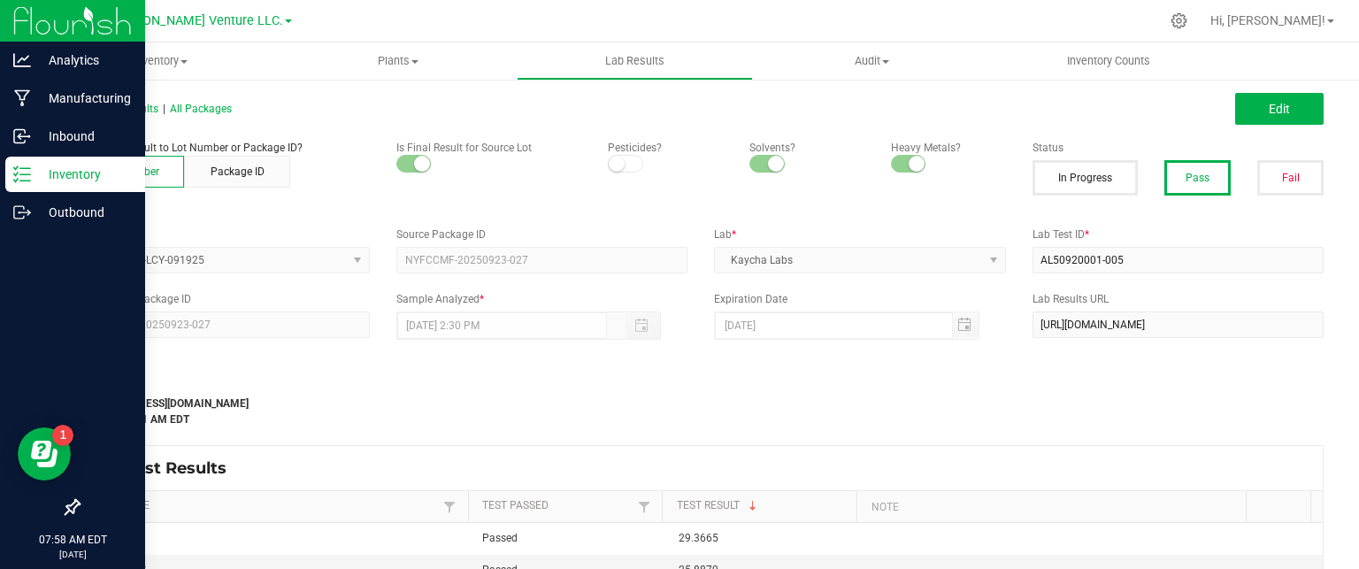
click at [73, 183] on div "Inventory" at bounding box center [75, 174] width 140 height 35
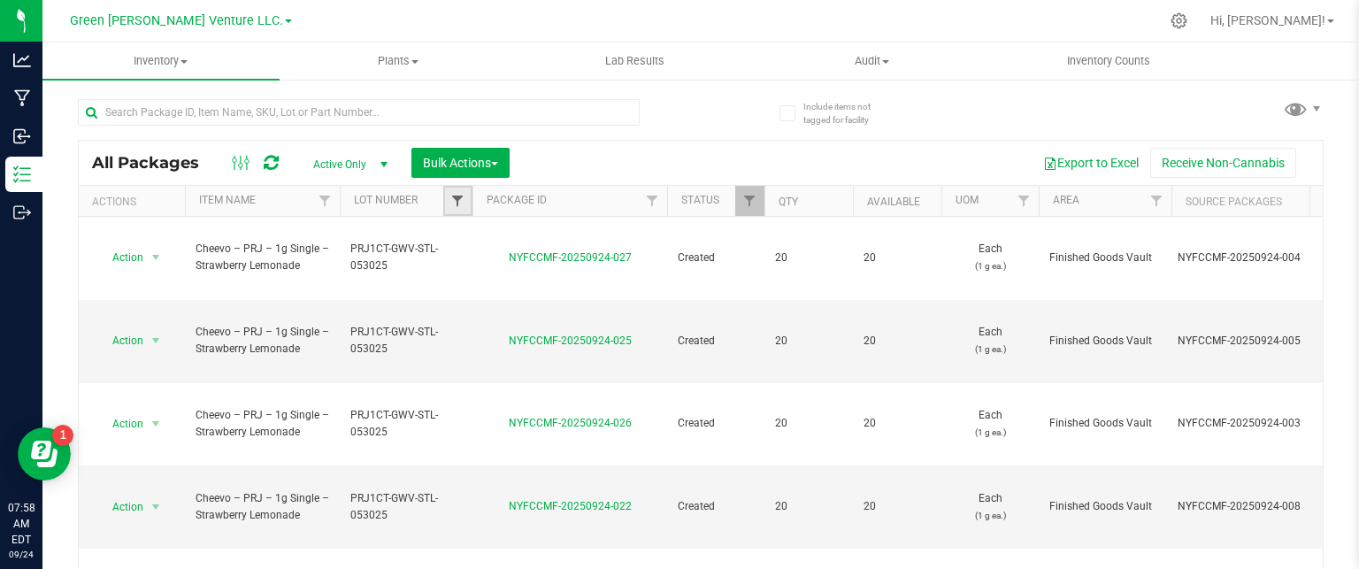
click at [459, 198] on span "Filter" at bounding box center [457, 201] width 14 height 14
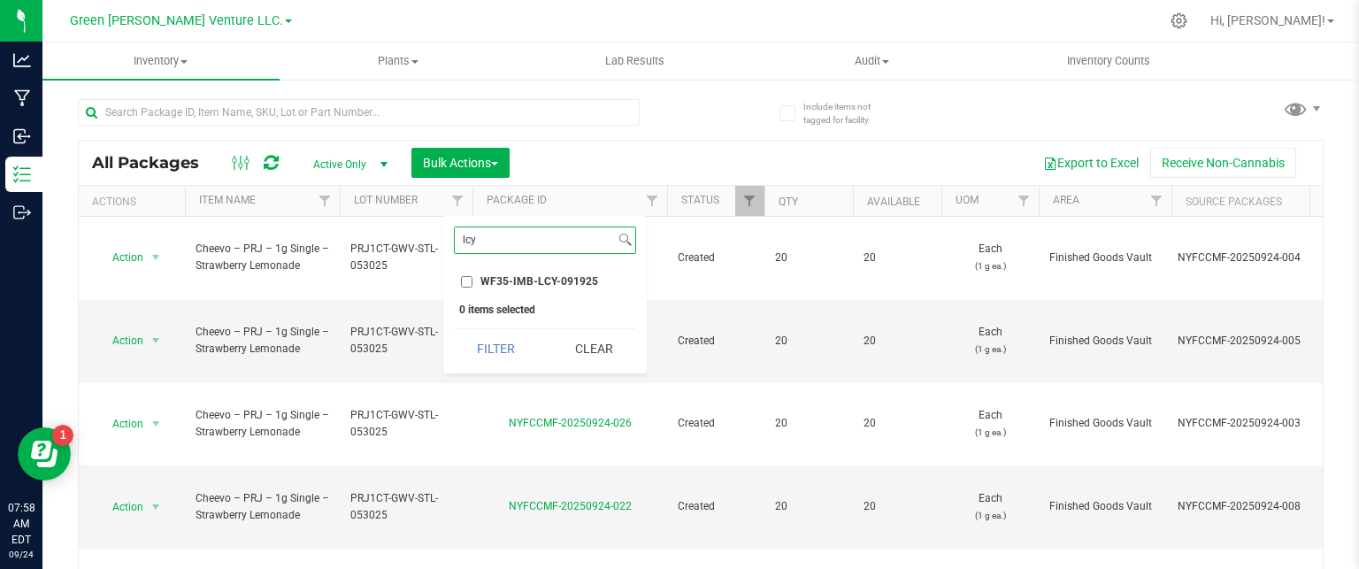
type input "lcy"
click at [465, 280] on input "WF35-IMB-LCY-091925" at bounding box center [467, 282] width 12 height 12
checkbox input "true"
click at [472, 347] on button "Filter" at bounding box center [496, 348] width 85 height 39
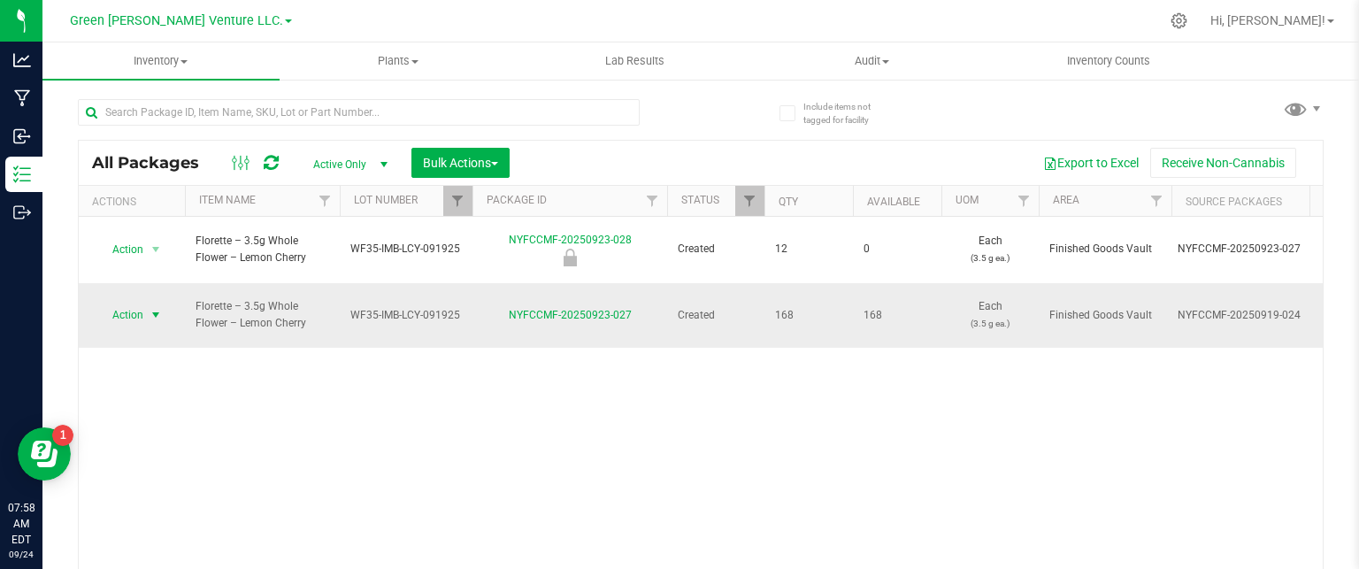
click at [156, 308] on span "select" at bounding box center [156, 315] width 14 height 14
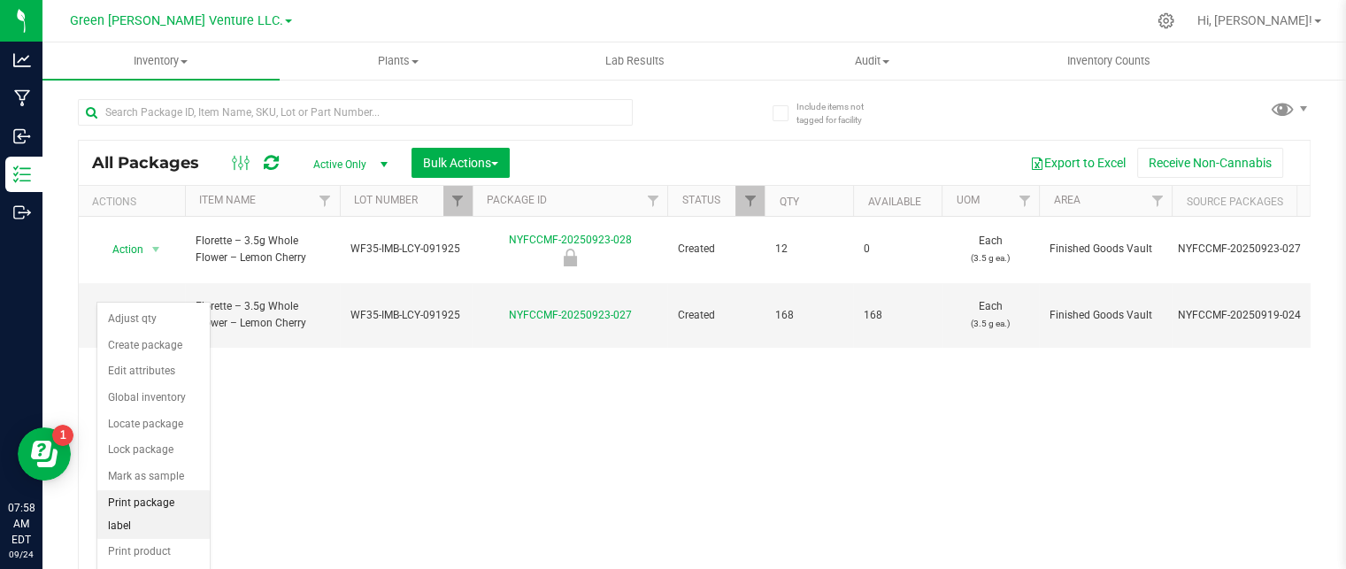
click at [170, 491] on li "Print package label" at bounding box center [153, 514] width 112 height 49
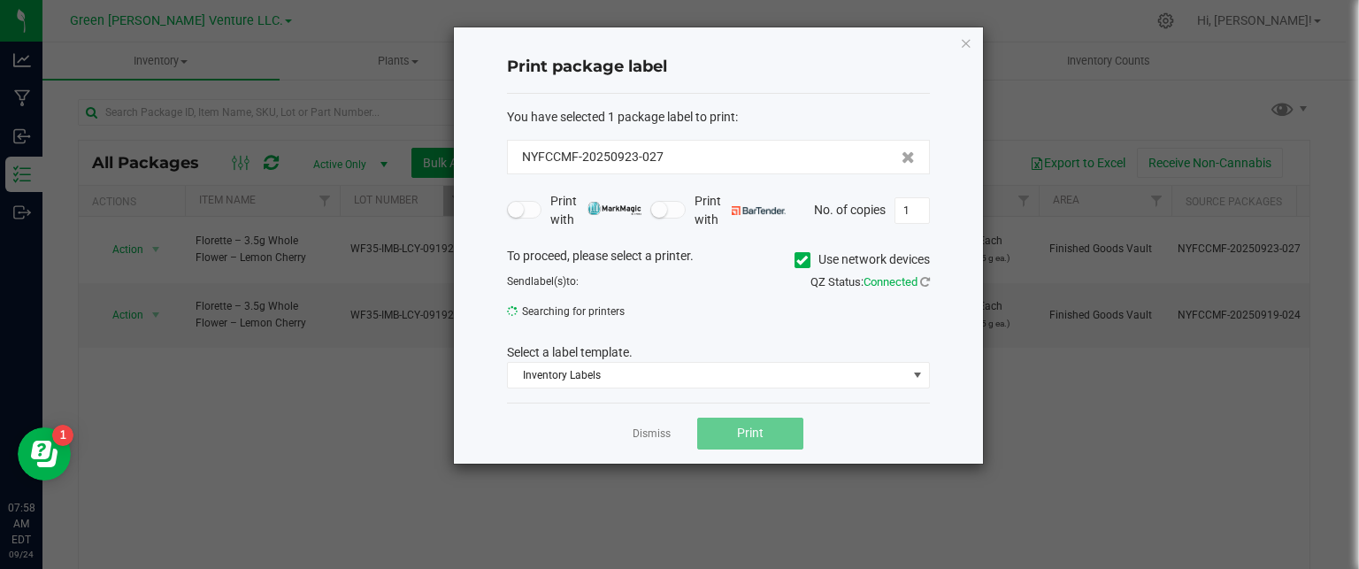
click at [800, 260] on icon at bounding box center [802, 260] width 12 height 0
click at [0, 0] on input "Use network devices" at bounding box center [0, 0] width 0 height 0
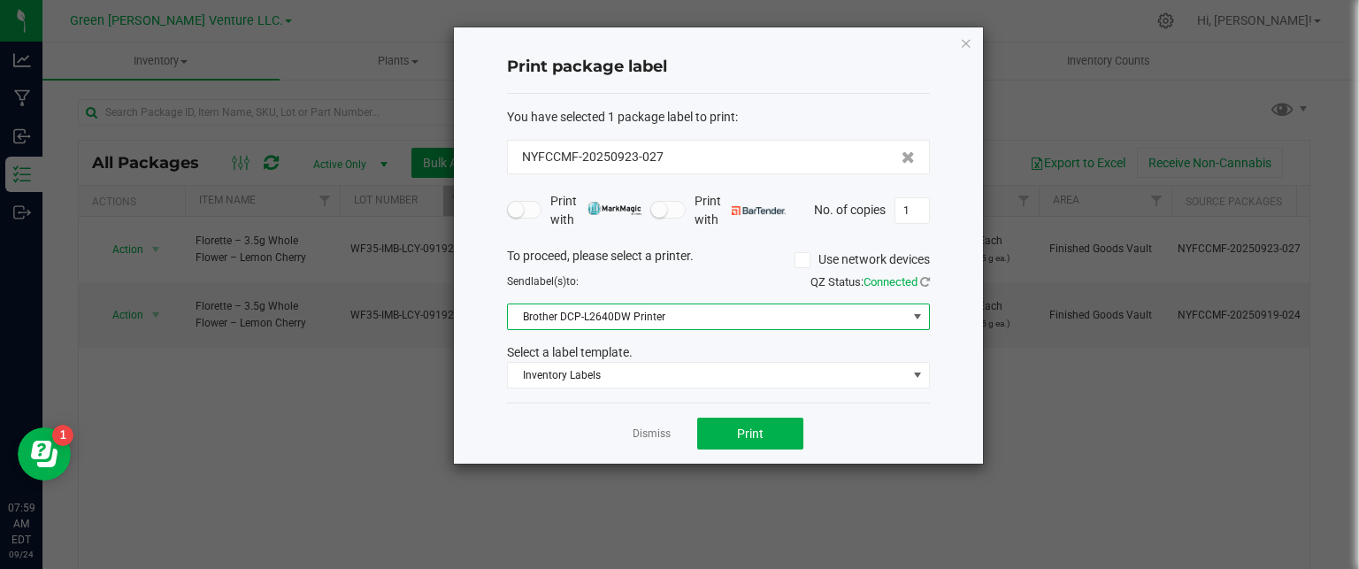
click at [630, 311] on span "Brother DCP-L2640DW Printer" at bounding box center [707, 316] width 399 height 25
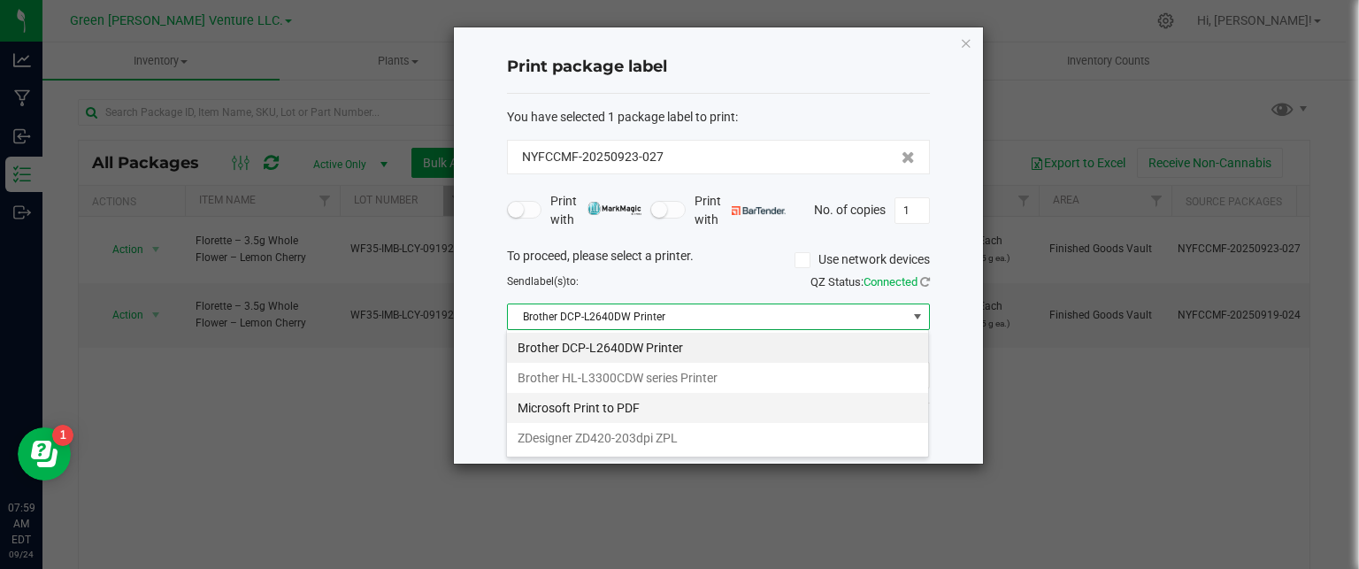
scroll to position [26, 423]
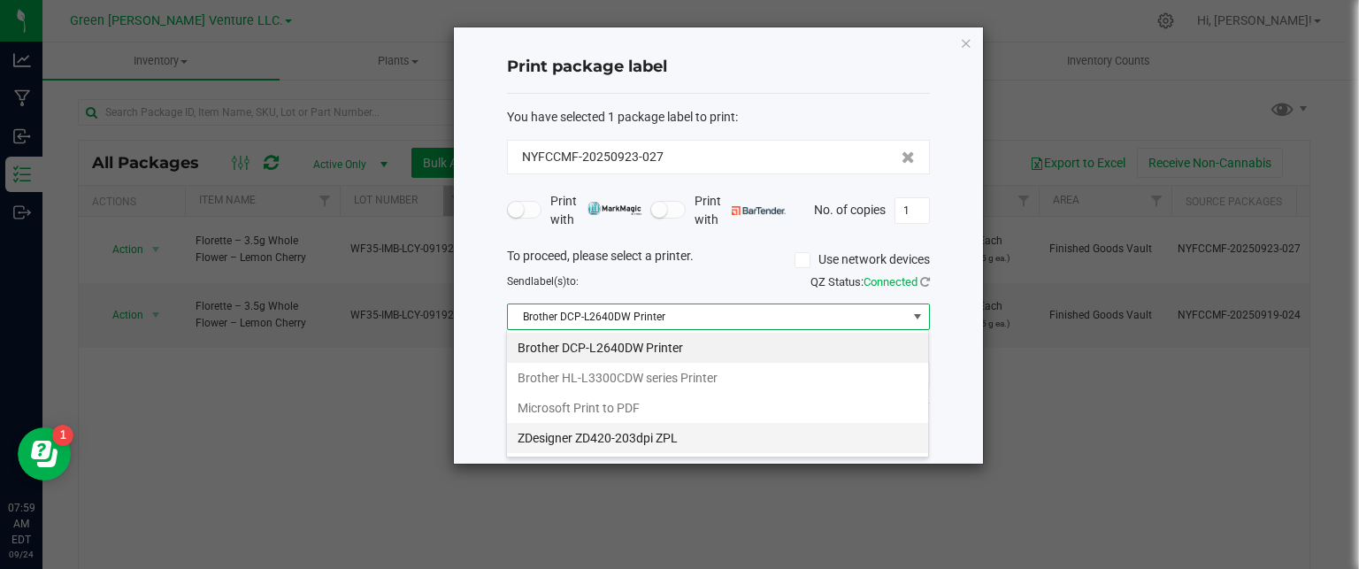
click at [611, 439] on ZPL "ZDesigner ZD420-203dpi ZPL" at bounding box center [717, 438] width 421 height 30
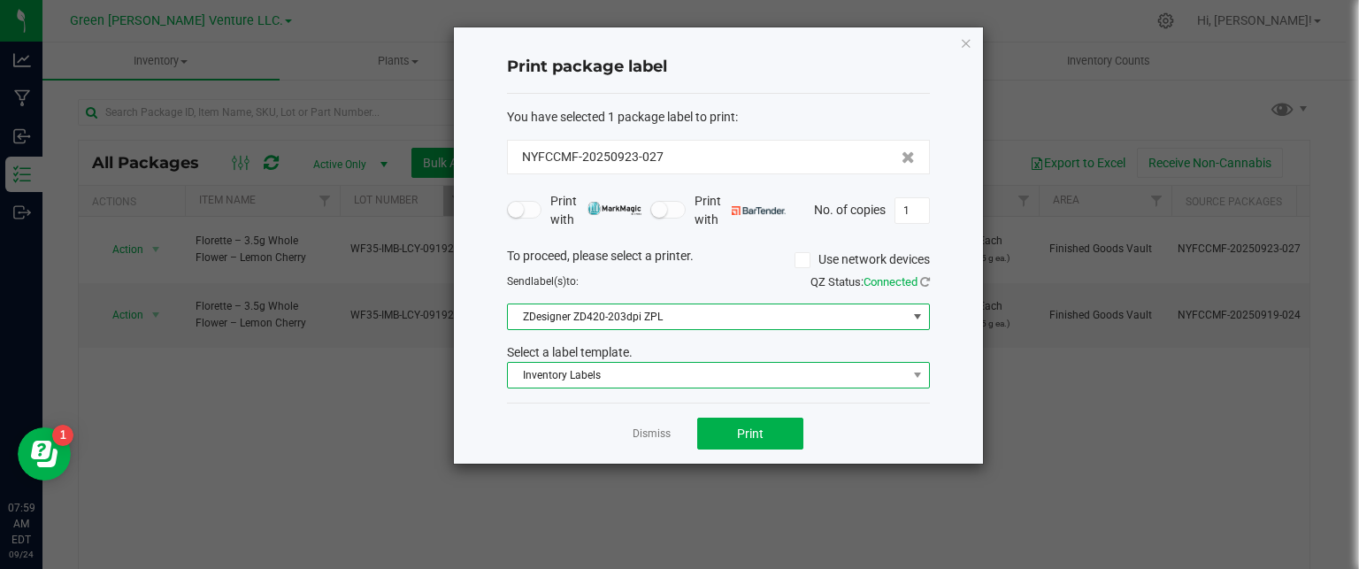
click at [667, 373] on span "Inventory Labels" at bounding box center [707, 375] width 399 height 25
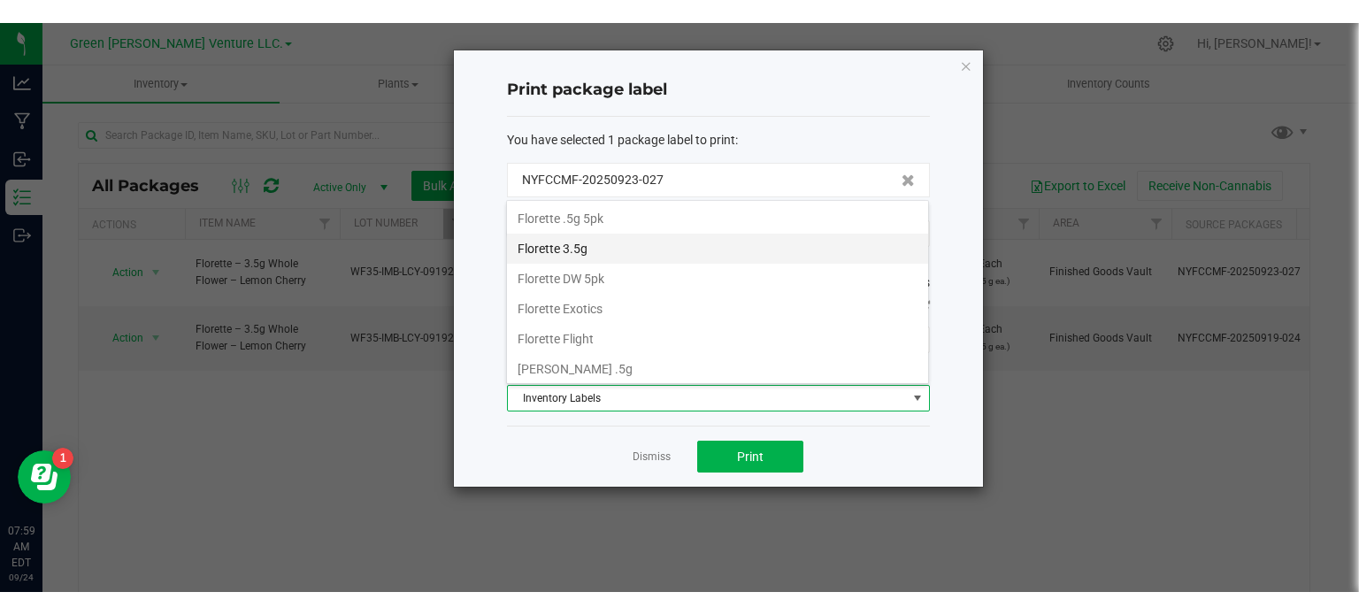
scroll to position [210, 0]
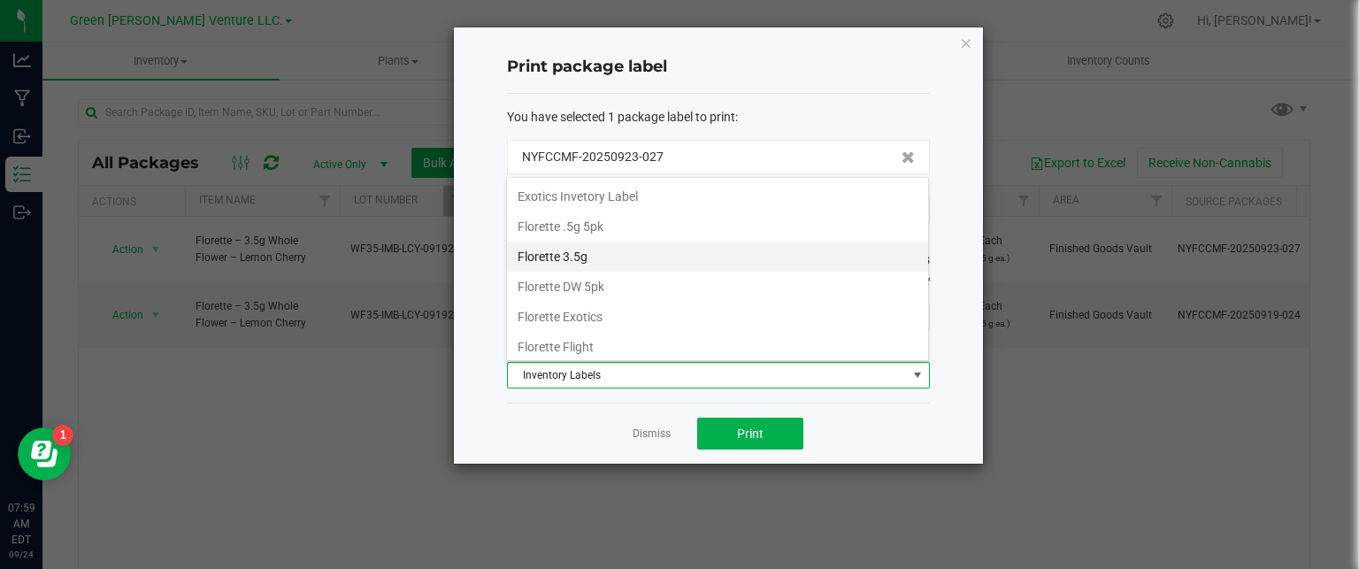
click at [587, 251] on li "Florette 3.5g" at bounding box center [717, 257] width 421 height 30
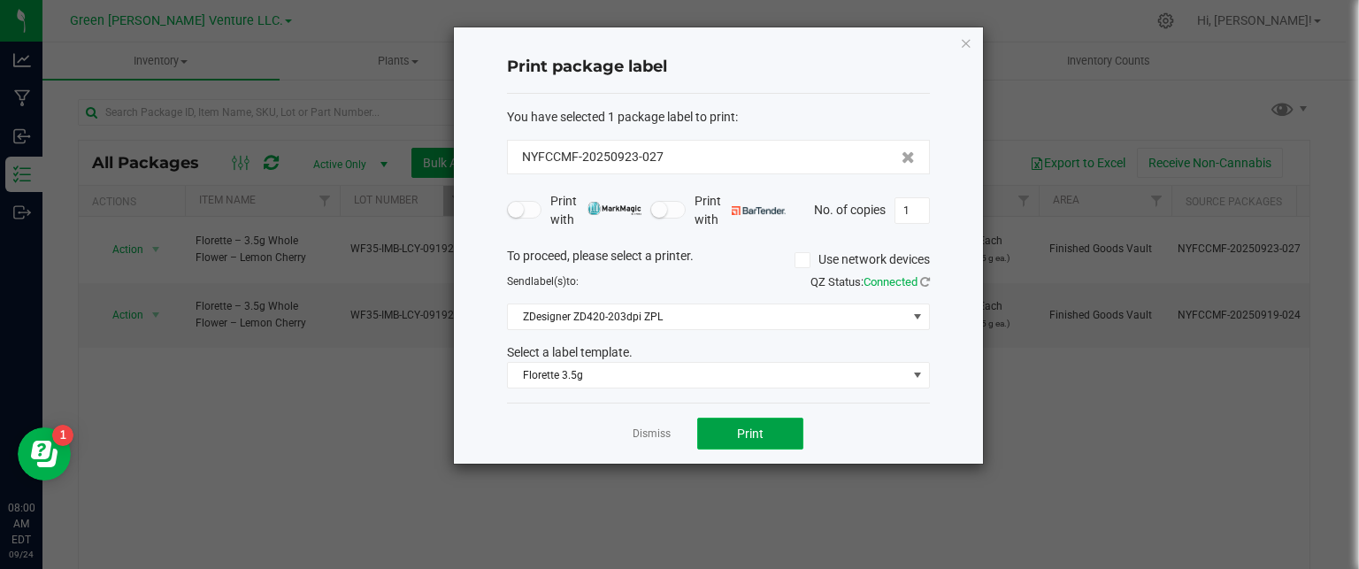
click at [764, 431] on button "Print" at bounding box center [750, 434] width 106 height 32
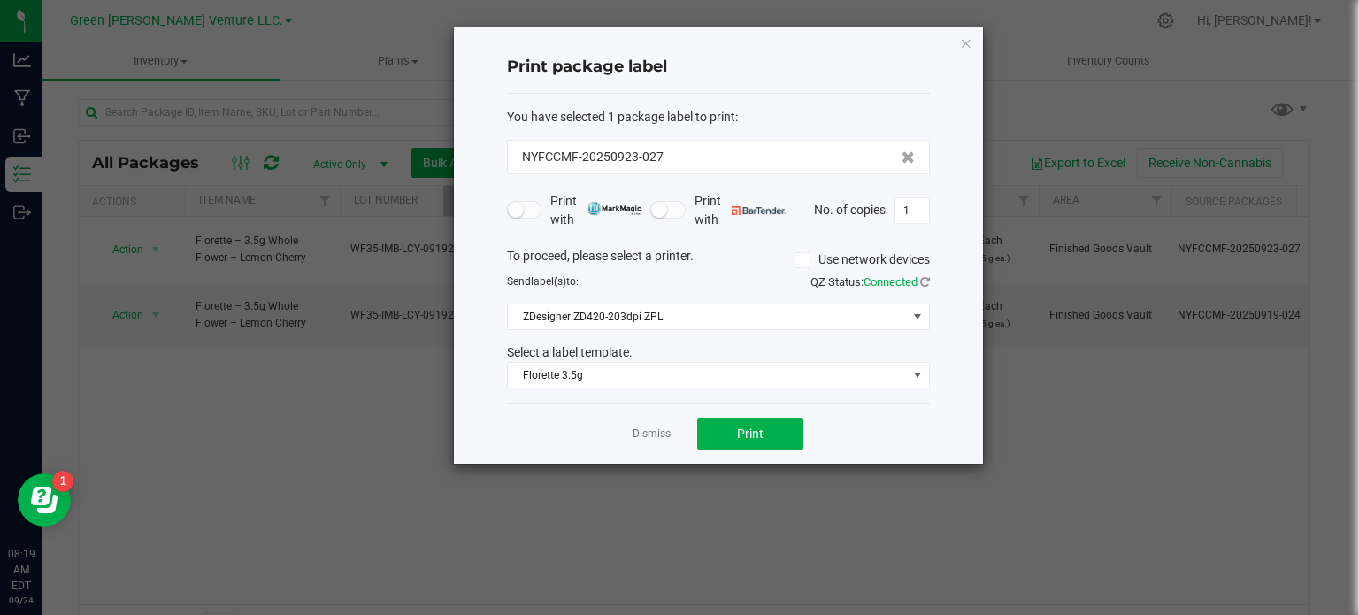
click at [966, 38] on icon "button" at bounding box center [966, 42] width 12 height 21
